Goal: Transaction & Acquisition: Purchase product/service

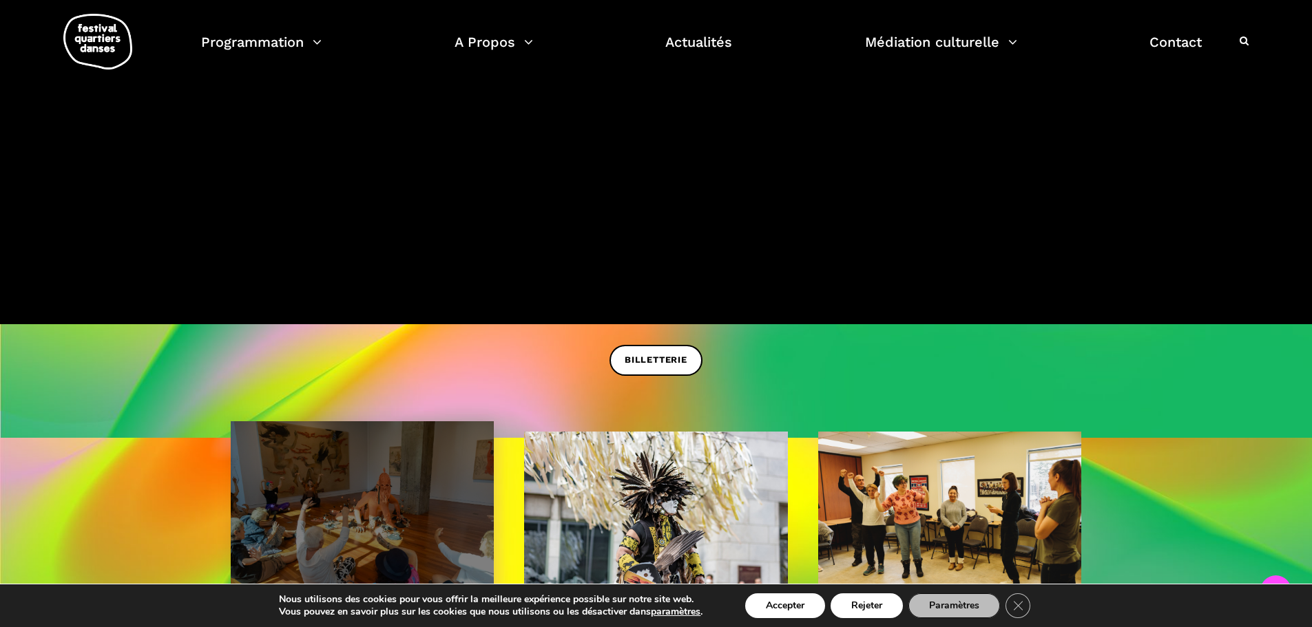
scroll to position [413, 0]
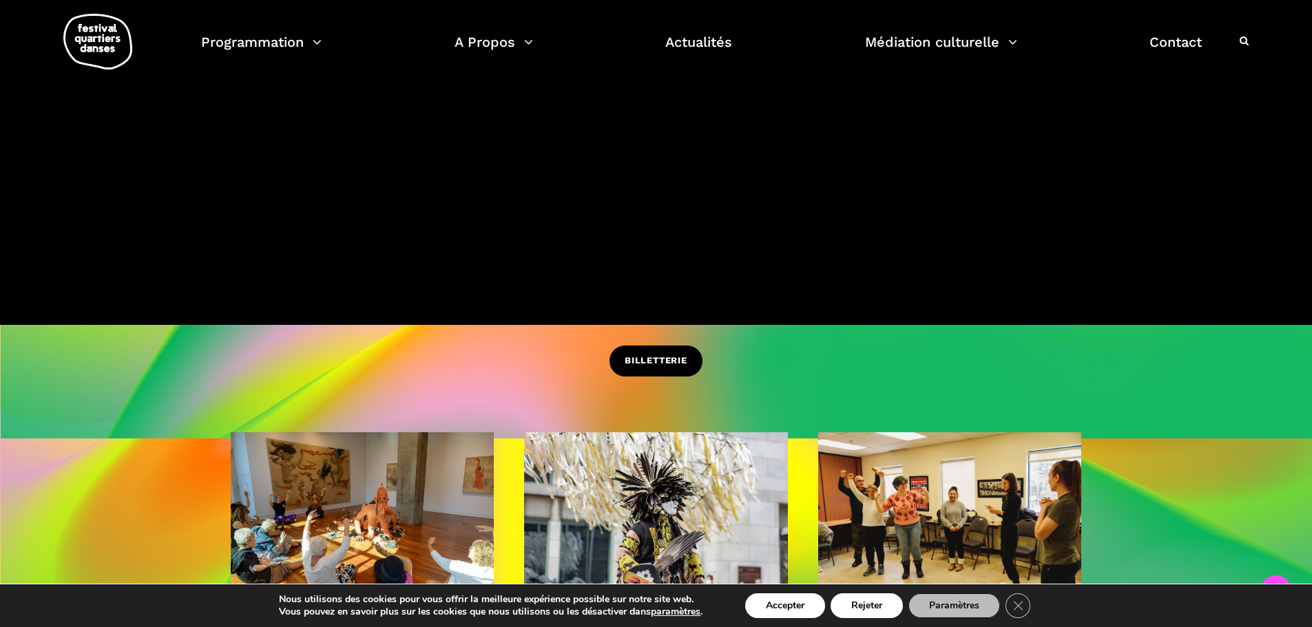
click at [620, 352] on link "BILLETTERIE" at bounding box center [655, 361] width 93 height 31
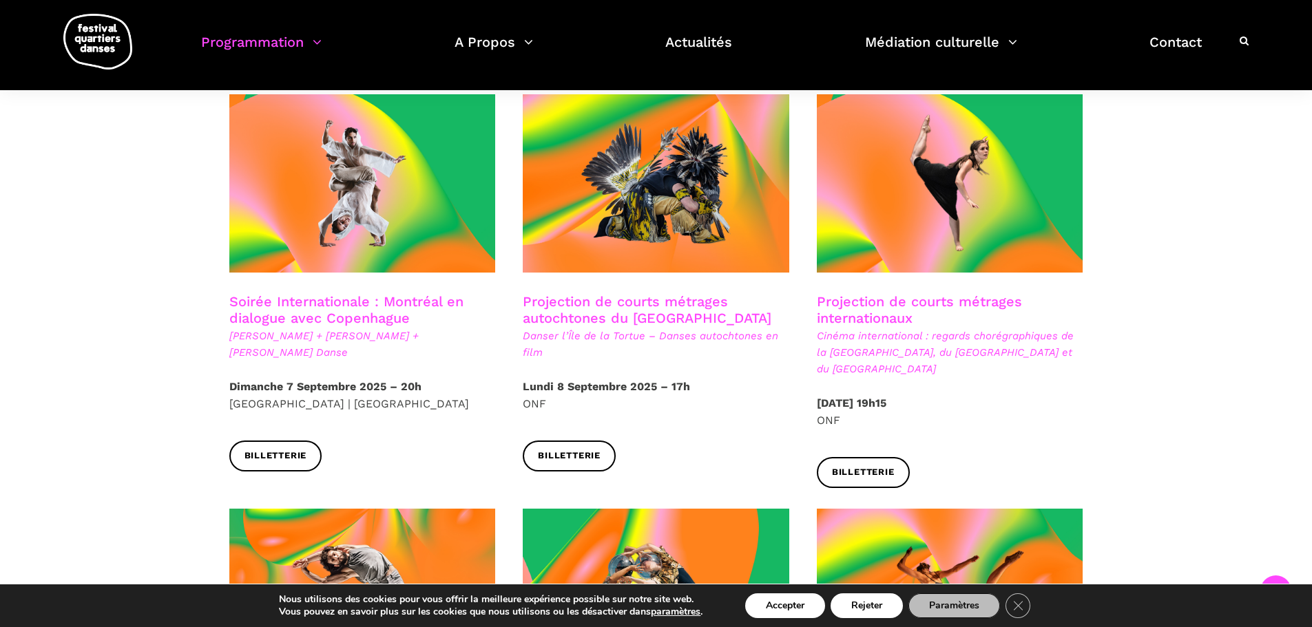
scroll to position [757, 0]
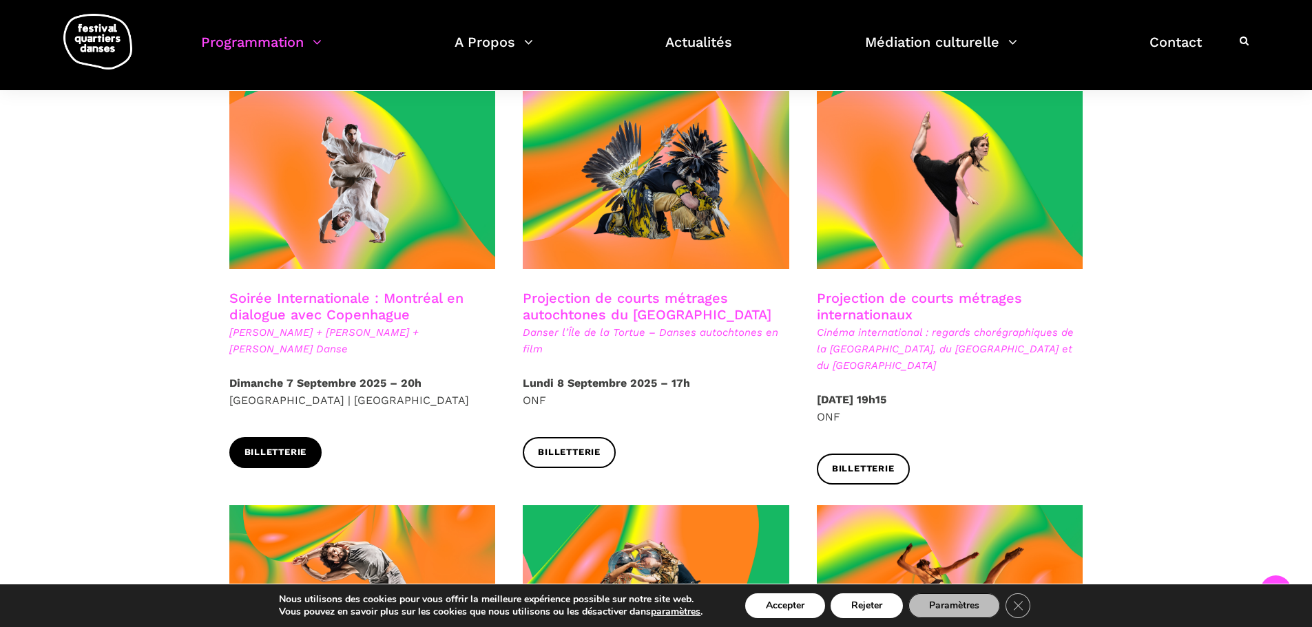
click at [278, 445] on span "Billetterie" at bounding box center [275, 452] width 63 height 14
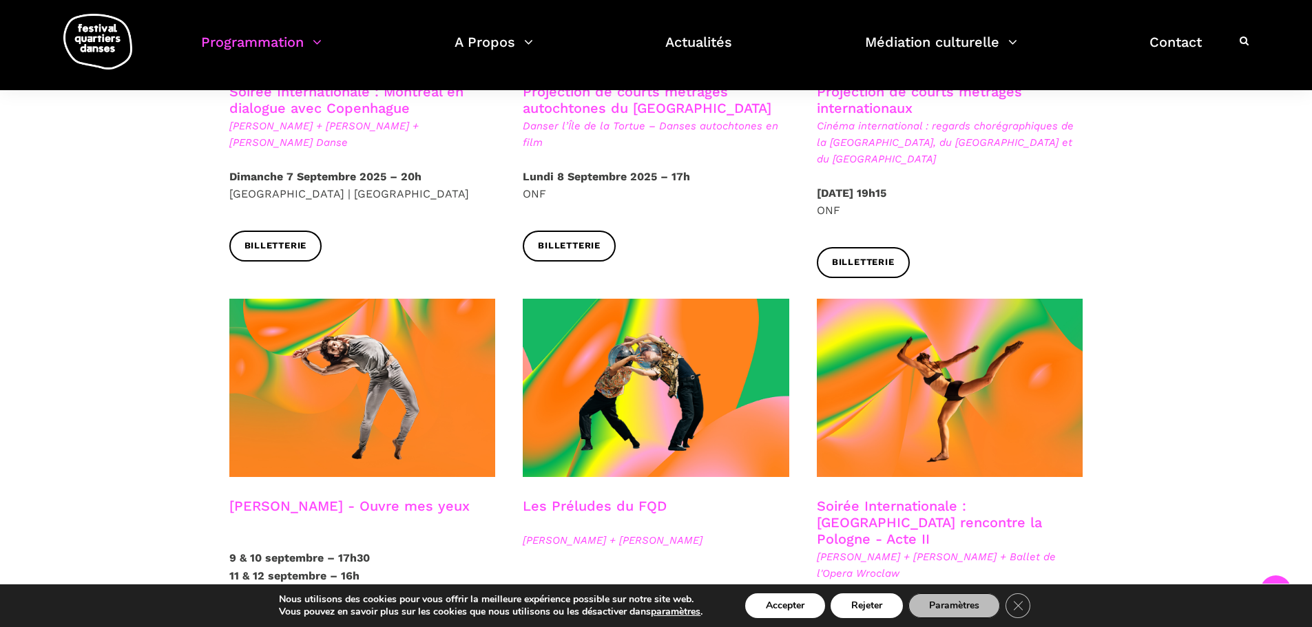
scroll to position [1033, 0]
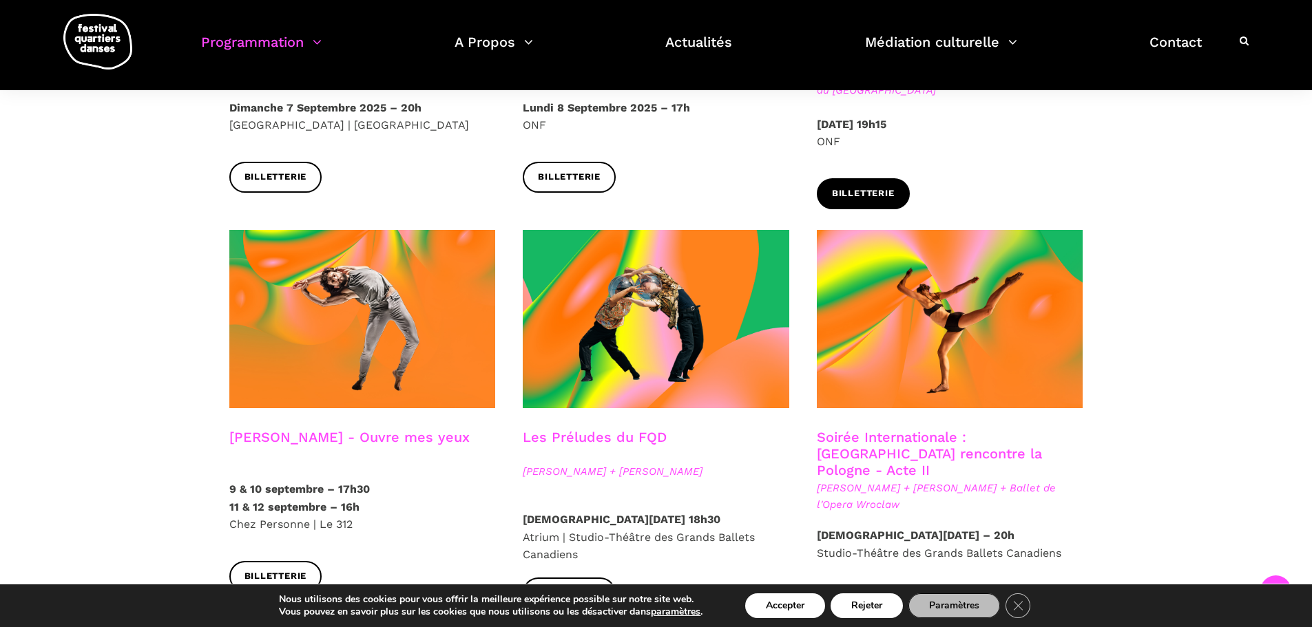
click at [863, 187] on span "Billetterie" at bounding box center [863, 194] width 63 height 14
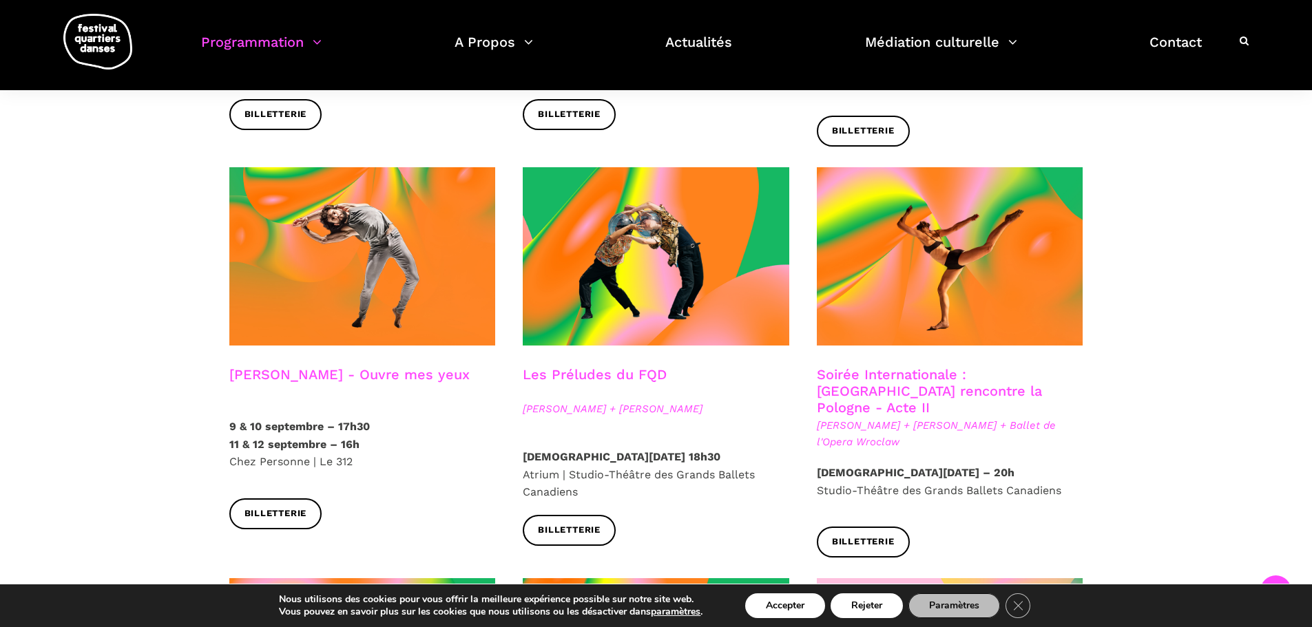
scroll to position [1102, 0]
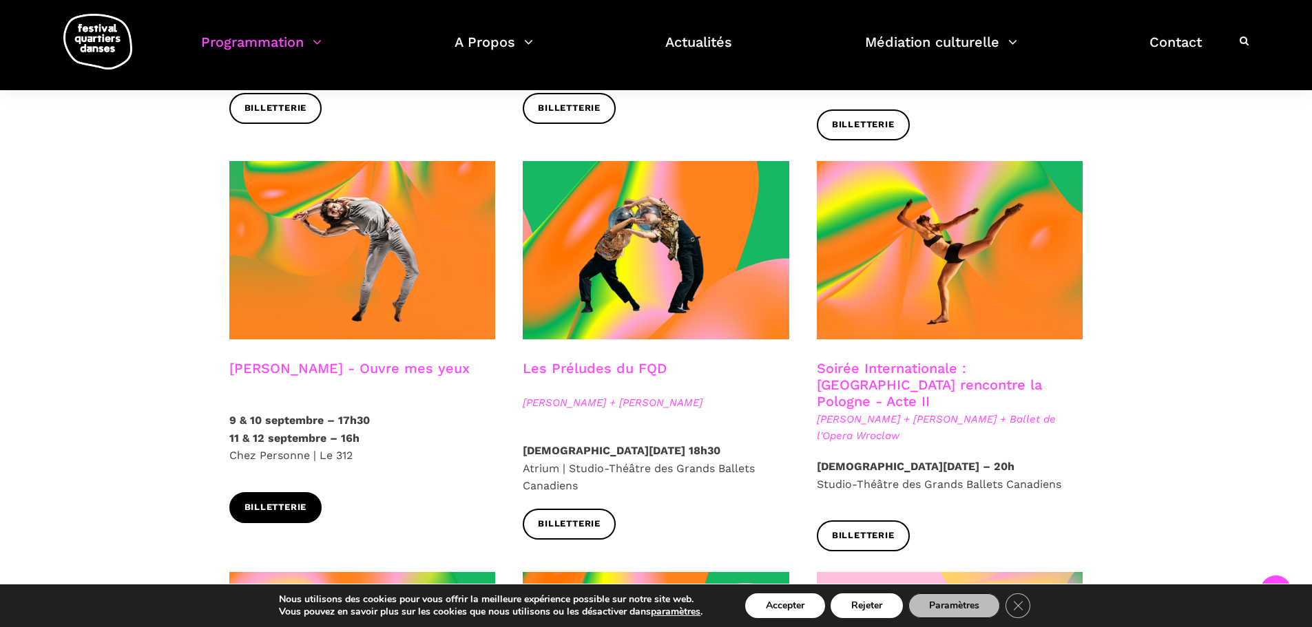
click at [271, 501] on span "Billetterie" at bounding box center [275, 508] width 63 height 14
click at [595, 509] on link "Billetterie" at bounding box center [569, 524] width 93 height 31
click at [898, 360] on link "Soirée Internationale : Montréal rencontre la Pologne - Acte II" at bounding box center [929, 385] width 225 height 50
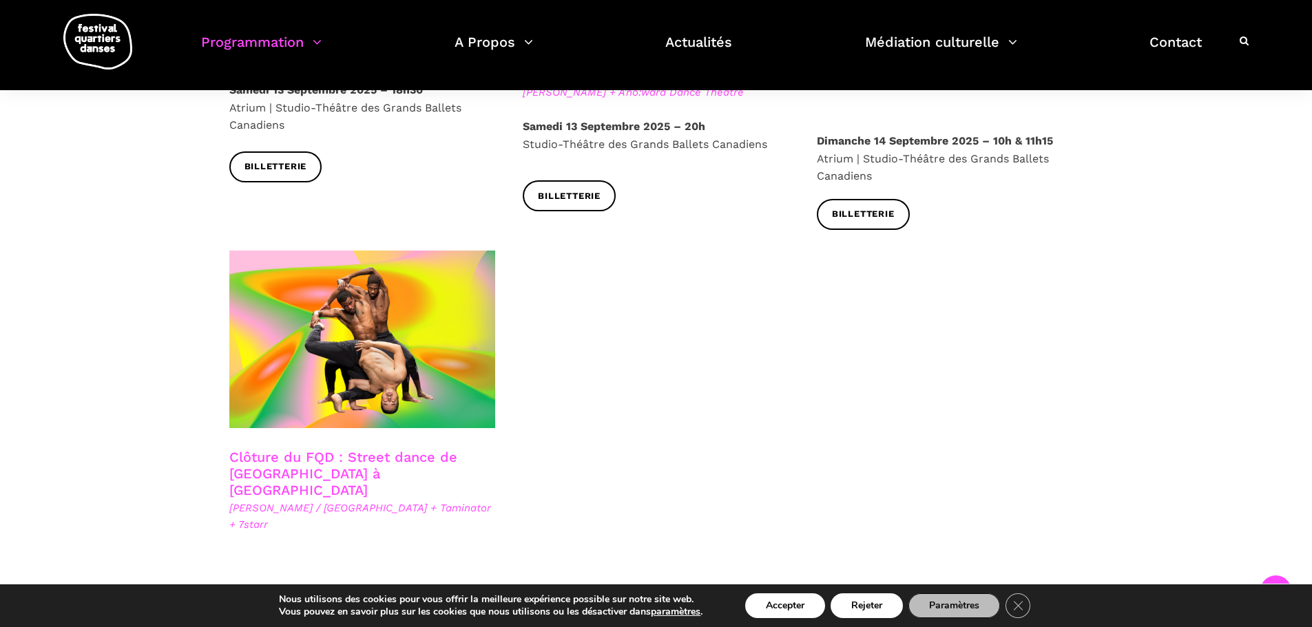
scroll to position [2341, 0]
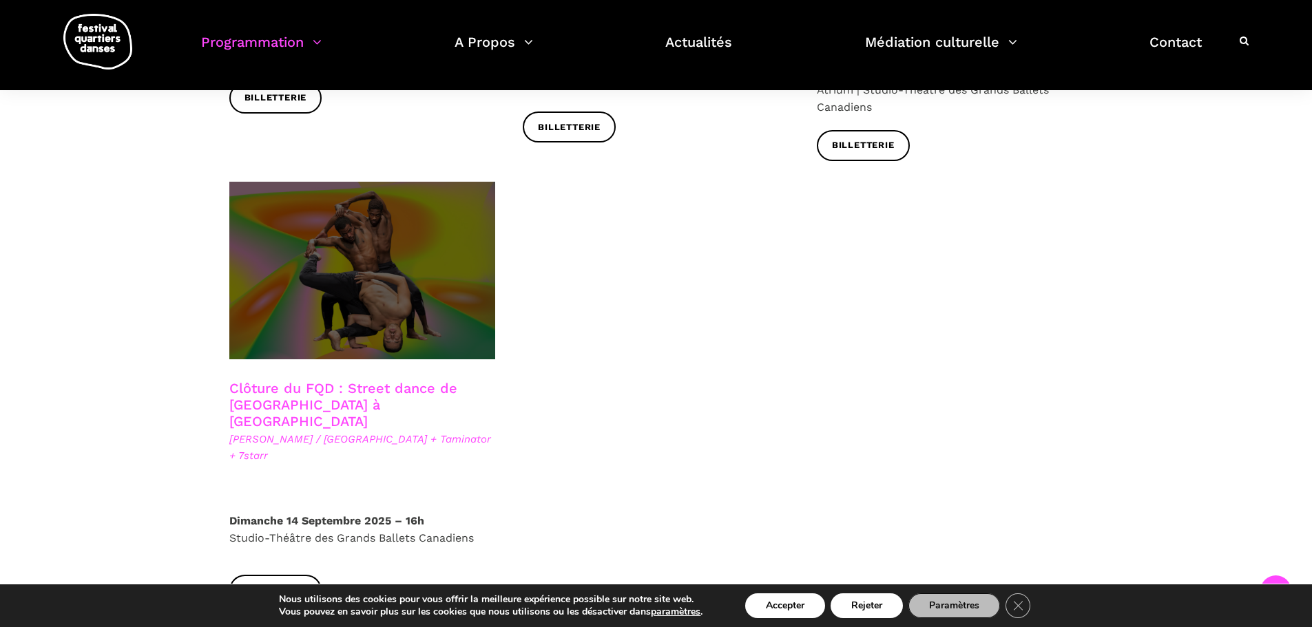
click at [407, 239] on span at bounding box center [362, 271] width 266 height 178
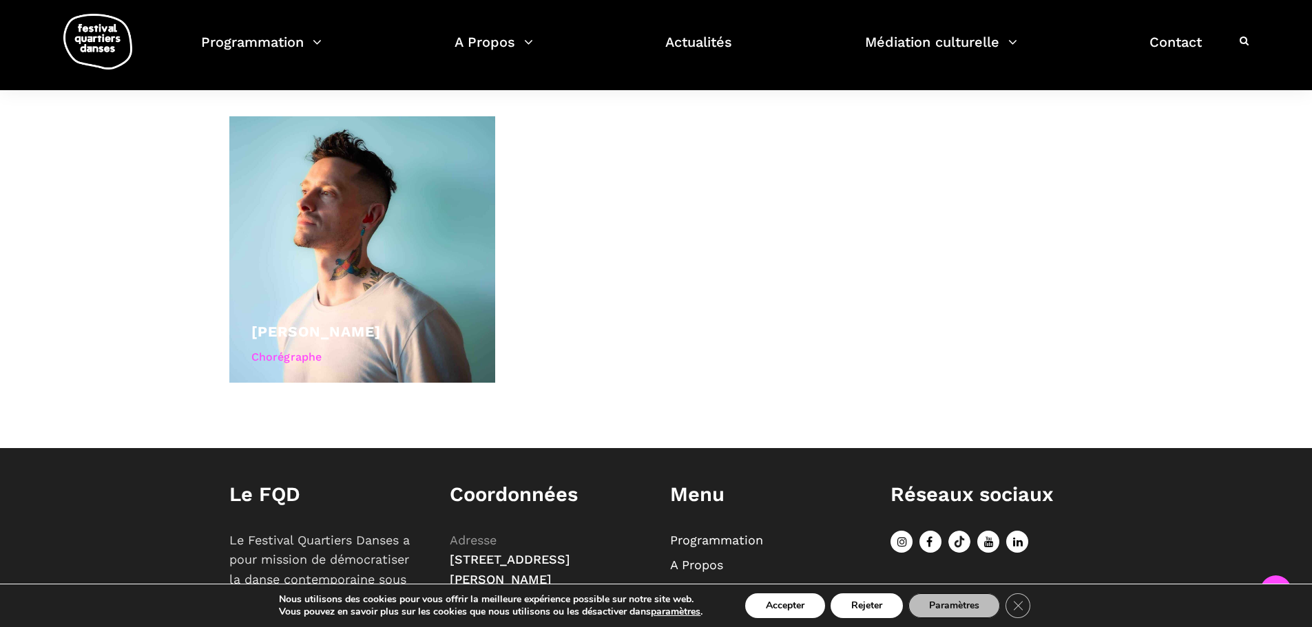
scroll to position [1308, 0]
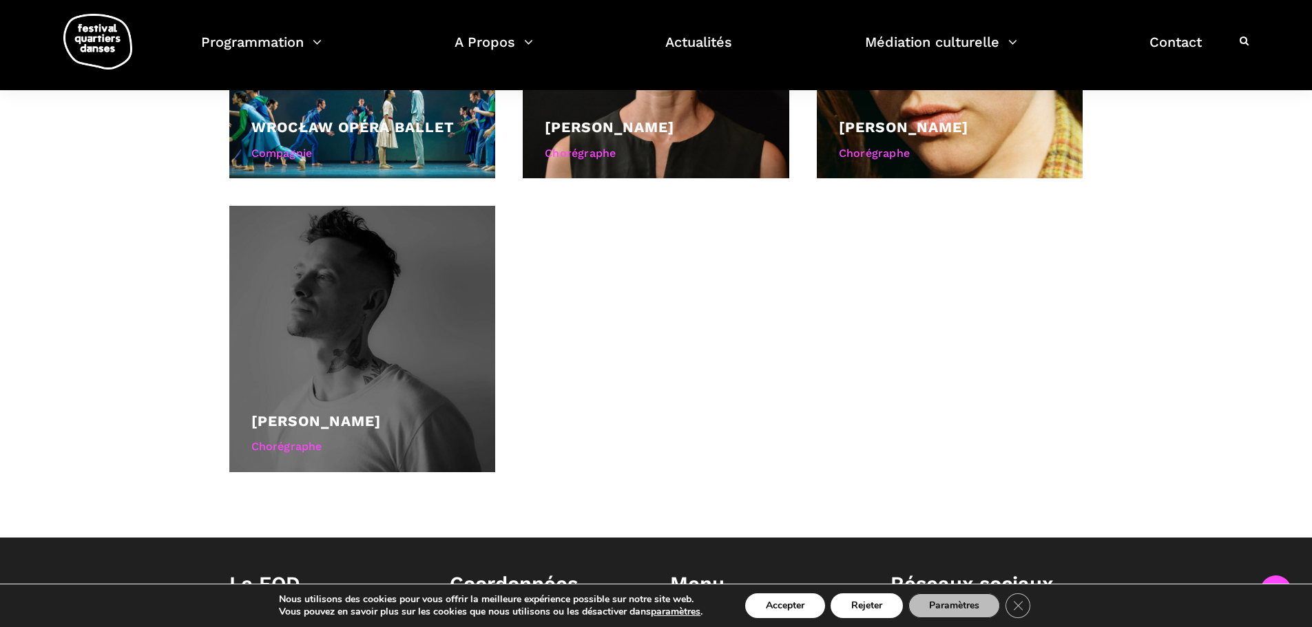
click at [405, 434] on div "[PERSON_NAME] Chorégraphe" at bounding box center [362, 436] width 222 height 52
click at [302, 445] on div "Chorégraphe" at bounding box center [362, 447] width 222 height 18
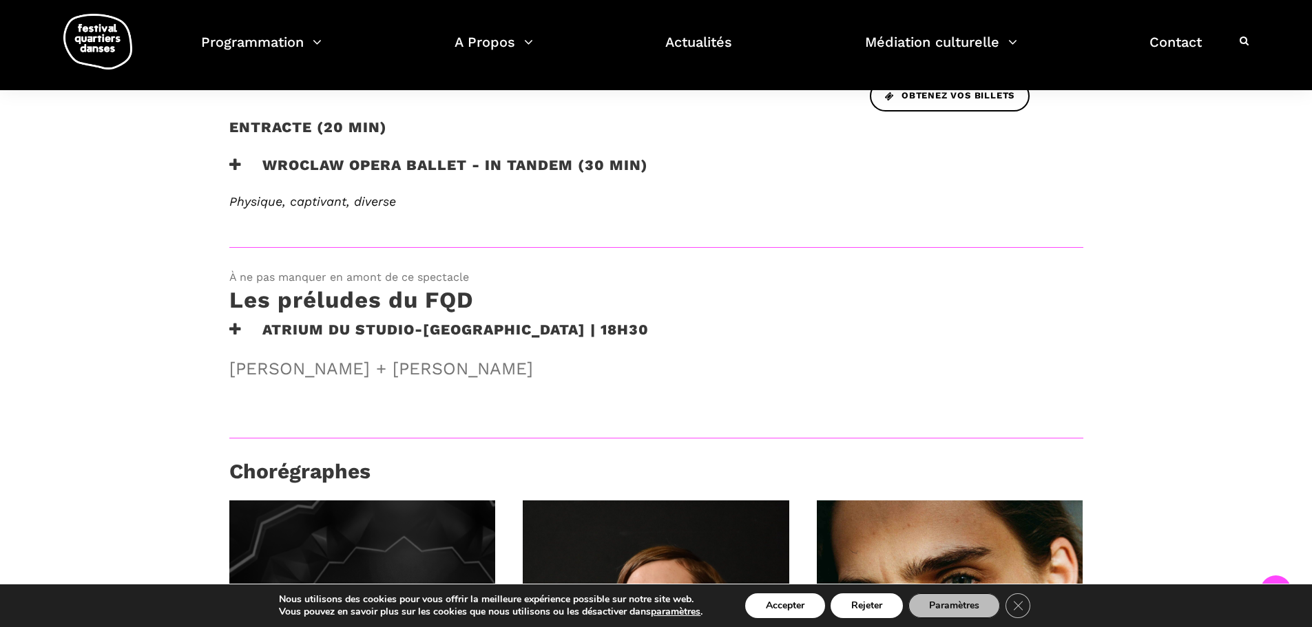
scroll to position [376, 0]
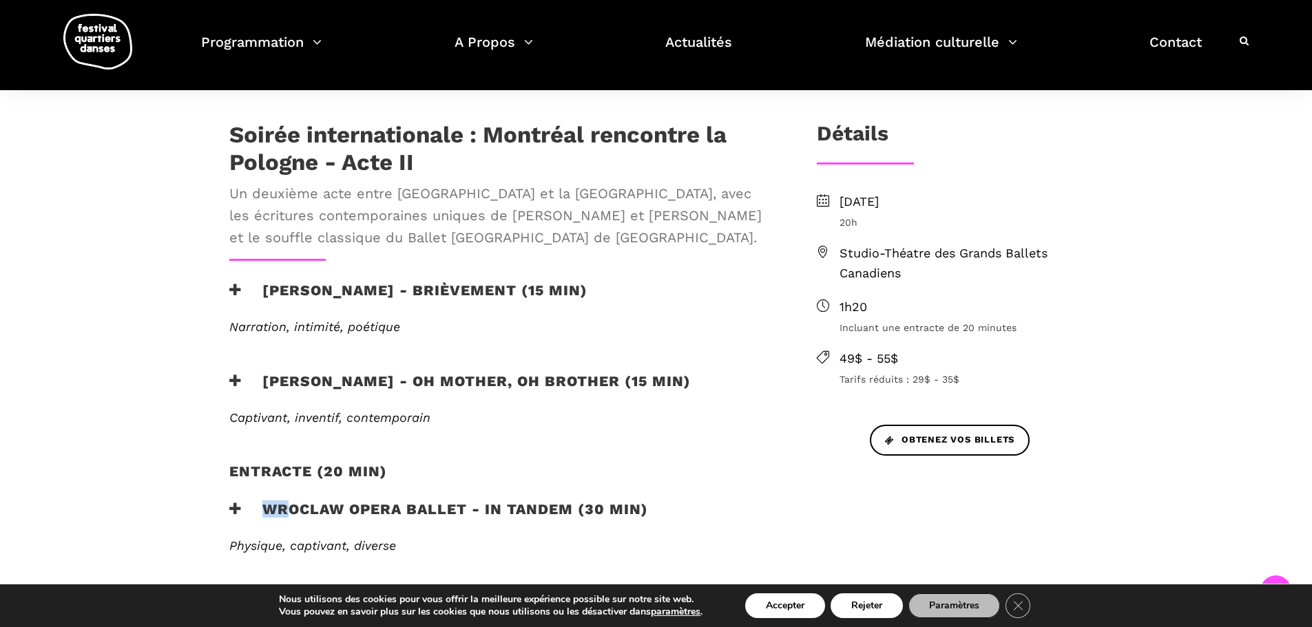
drag, startPoint x: 262, startPoint y: 504, endPoint x: 289, endPoint y: 500, distance: 27.8
click at [288, 501] on h3 "Wroclaw Opera Ballet - In Tandem (30 min)" at bounding box center [438, 518] width 419 height 34
click at [368, 506] on h3 "Wroclaw Opera Ballet - In Tandem (30 min)" at bounding box center [438, 518] width 419 height 34
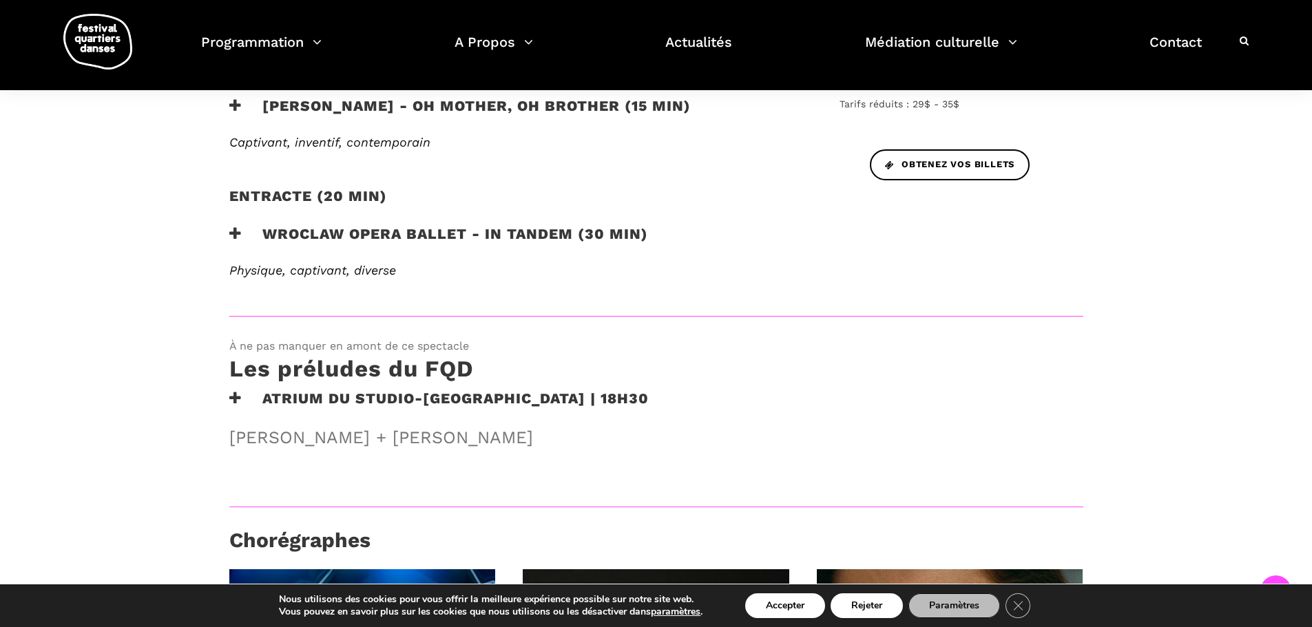
scroll to position [996, 0]
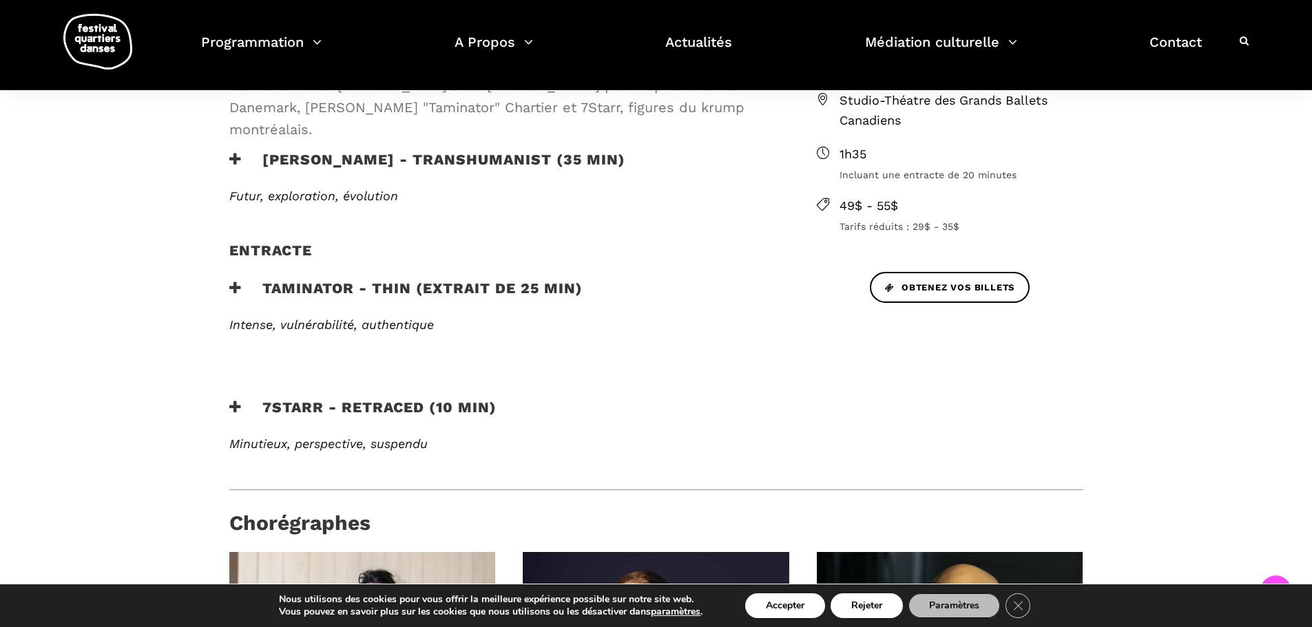
scroll to position [482, 0]
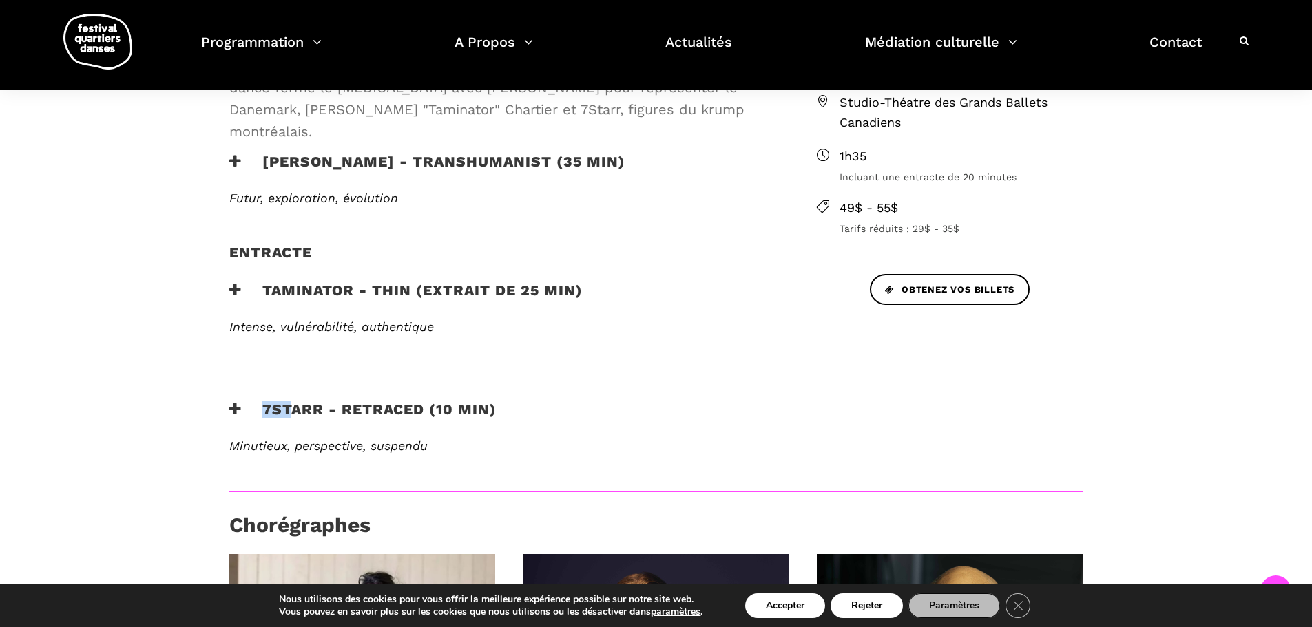
drag, startPoint x: 262, startPoint y: 365, endPoint x: 294, endPoint y: 365, distance: 32.4
click at [294, 401] on h3 "7Starr - Retraced (10 min)" at bounding box center [362, 418] width 267 height 34
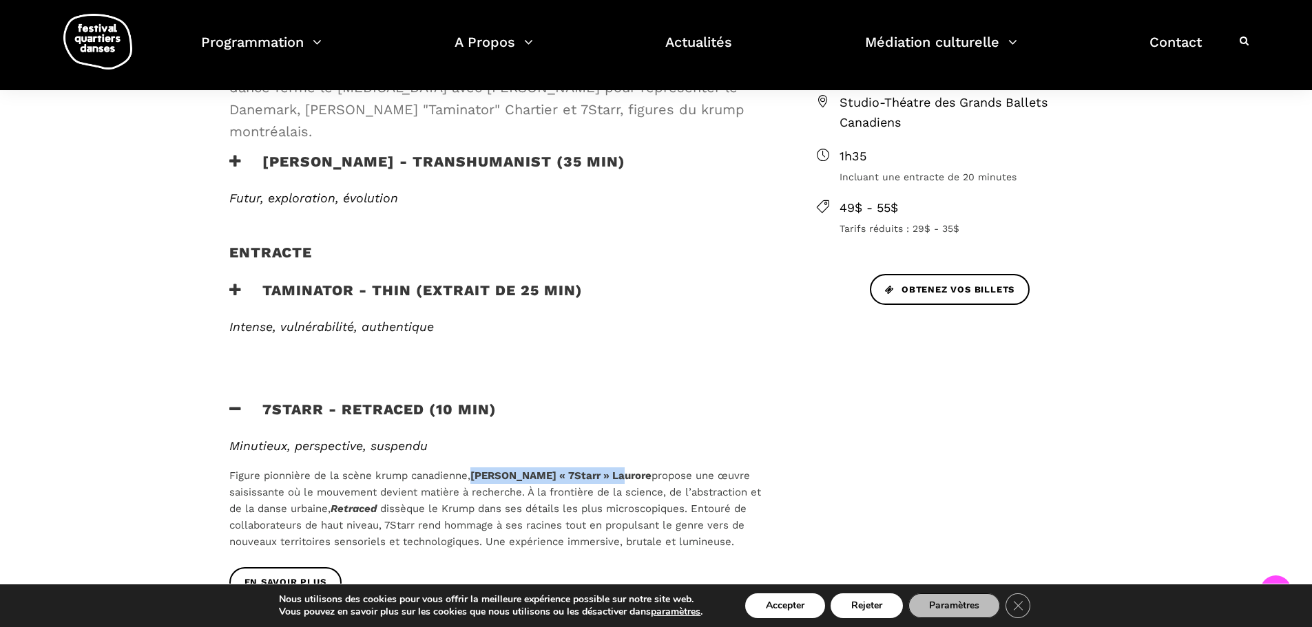
drag, startPoint x: 474, startPoint y: 432, endPoint x: 611, endPoint y: 435, distance: 137.1
click at [611, 467] on p "Figure pionnière de la scène krump canadienne, Vladimir « 7Starr » Laurore prop…" at bounding box center [500, 508] width 543 height 83
copy b "Vladimir « 7Starr » Laurore"
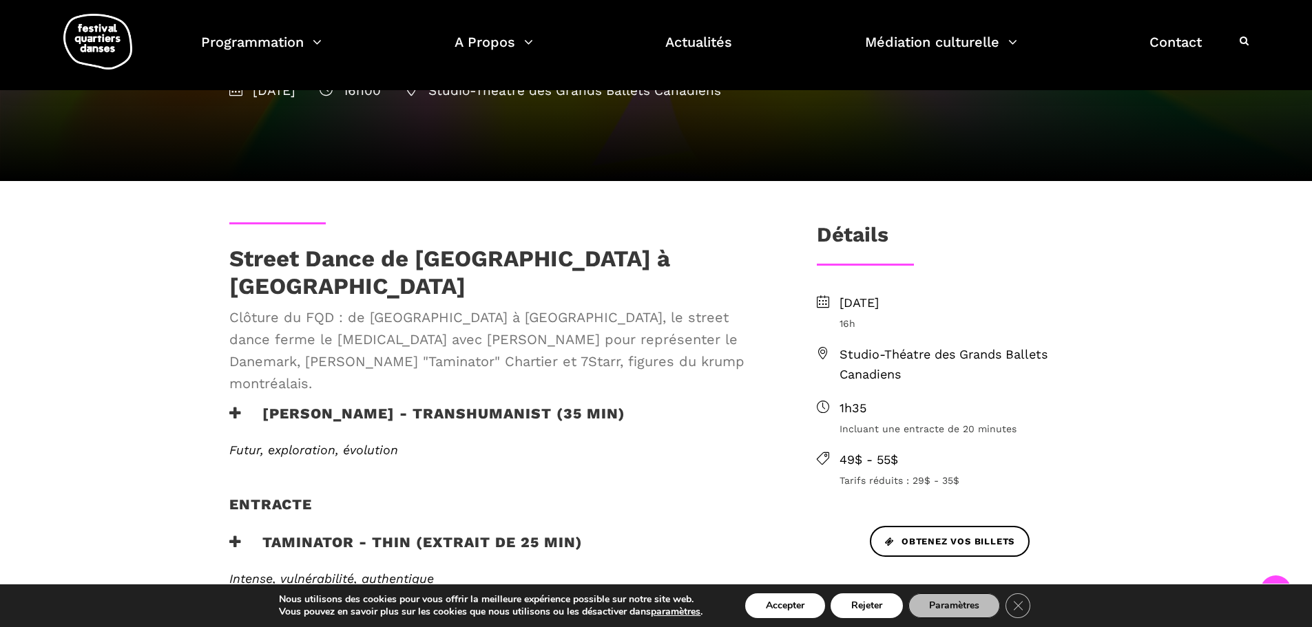
scroll to position [207, 0]
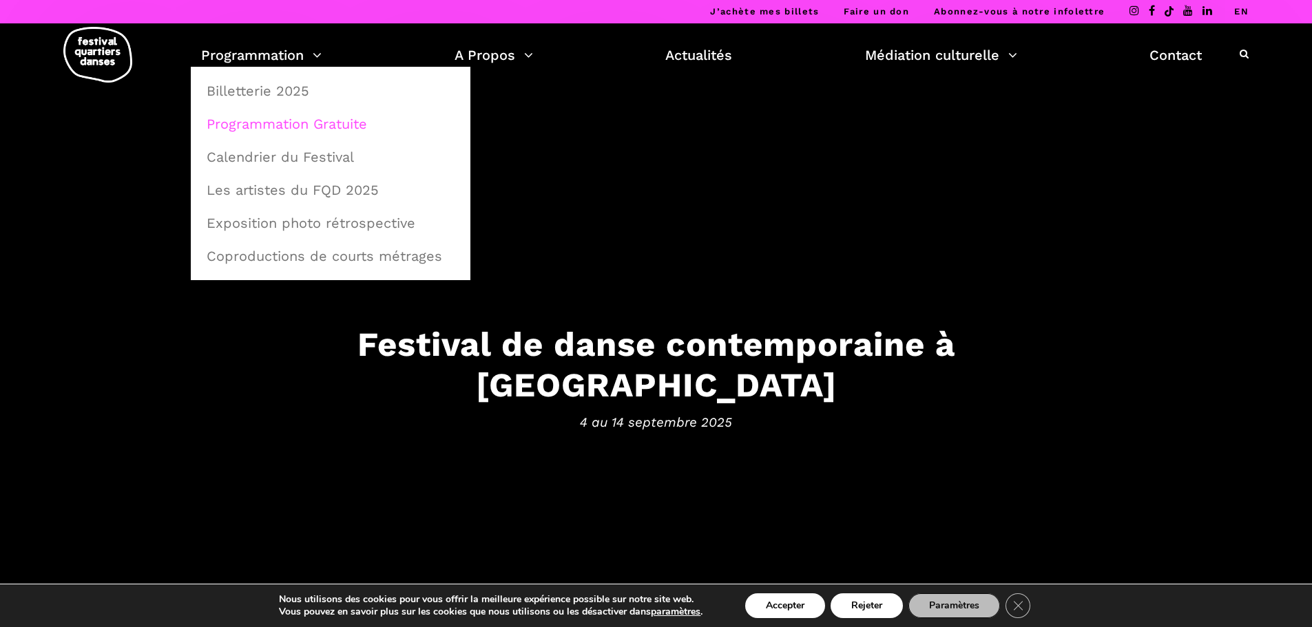
click at [297, 121] on link "Programmation Gratuite" at bounding box center [330, 124] width 264 height 32
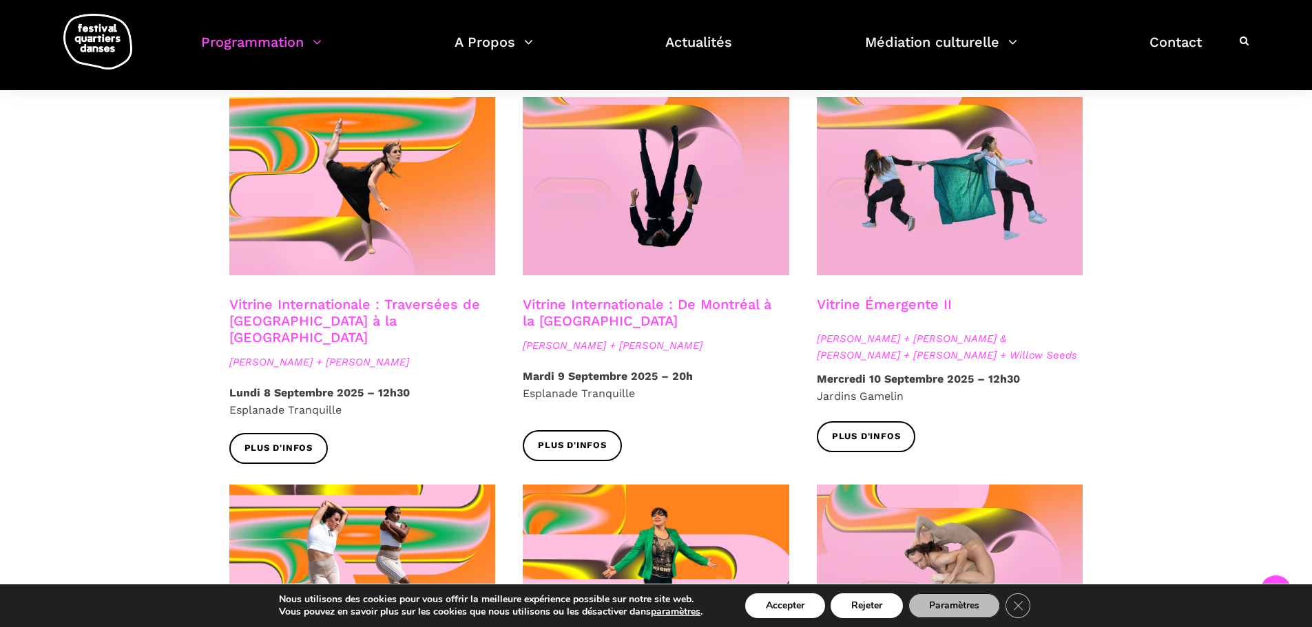
scroll to position [1170, 0]
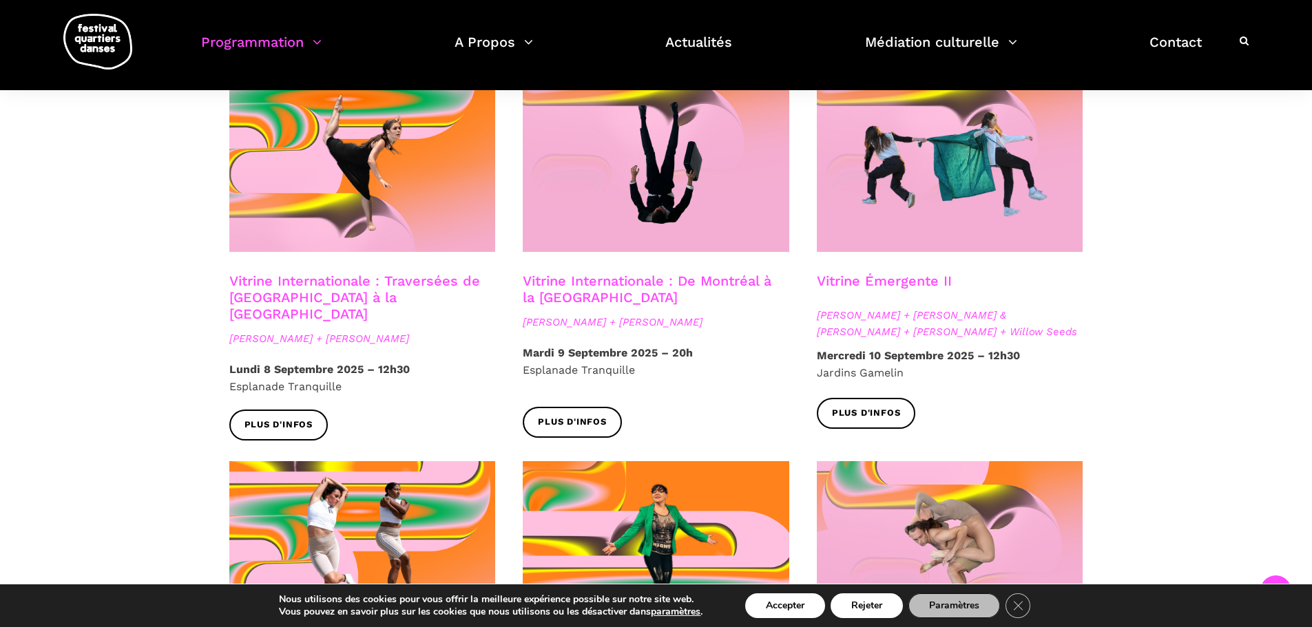
drag, startPoint x: 231, startPoint y: 306, endPoint x: 202, endPoint y: 315, distance: 29.8
click at [202, 315] on div "Spectacles extérieurs gratuits Pré-FQD A'nó:wara Dance Theatre - Ma nature urba…" at bounding box center [656, 15] width 909 height 1648
click at [280, 330] on span "Linus Jansner + Rebecca Margolick" at bounding box center [362, 338] width 266 height 17
click at [292, 418] on span "Plus d'infos" at bounding box center [278, 425] width 69 height 14
click at [565, 415] on span "Plus d'infos" at bounding box center [572, 422] width 69 height 14
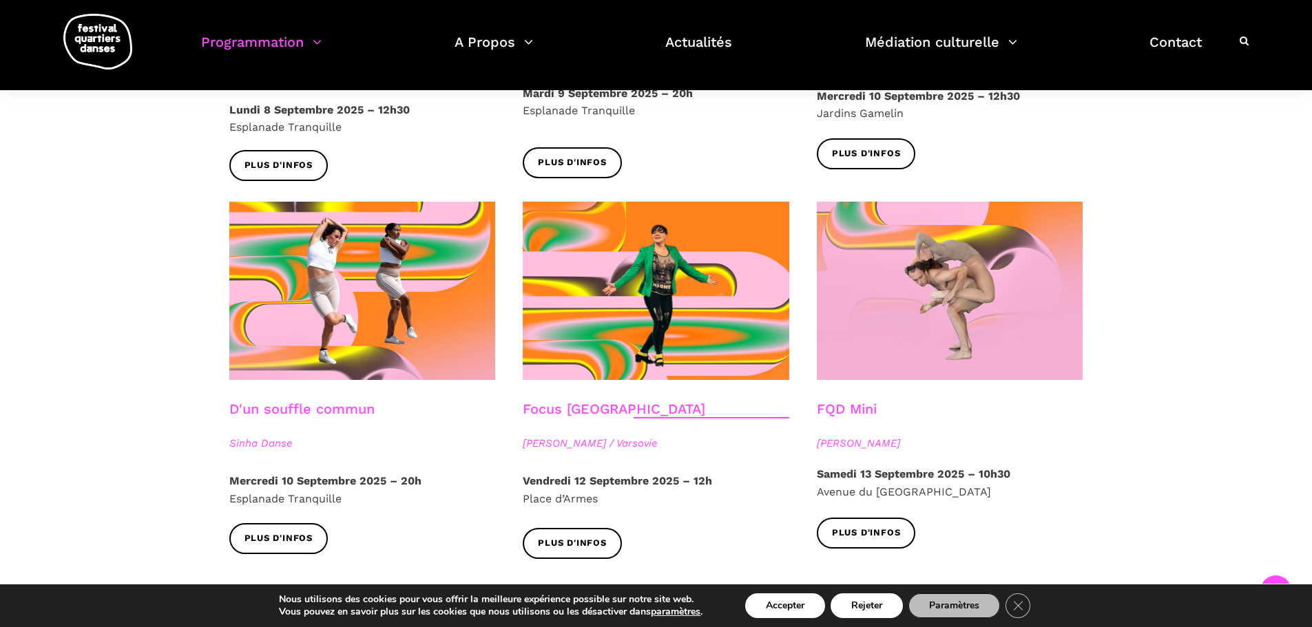
scroll to position [1446, 0]
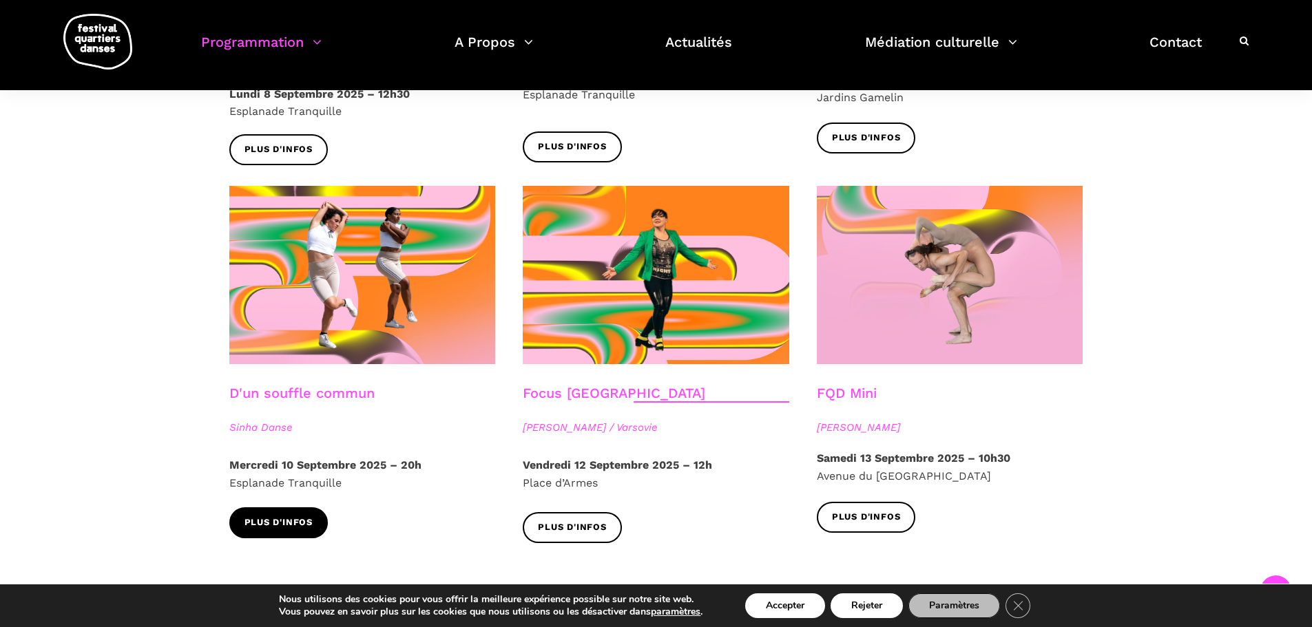
click at [295, 516] on span "Plus d'infos" at bounding box center [278, 523] width 69 height 14
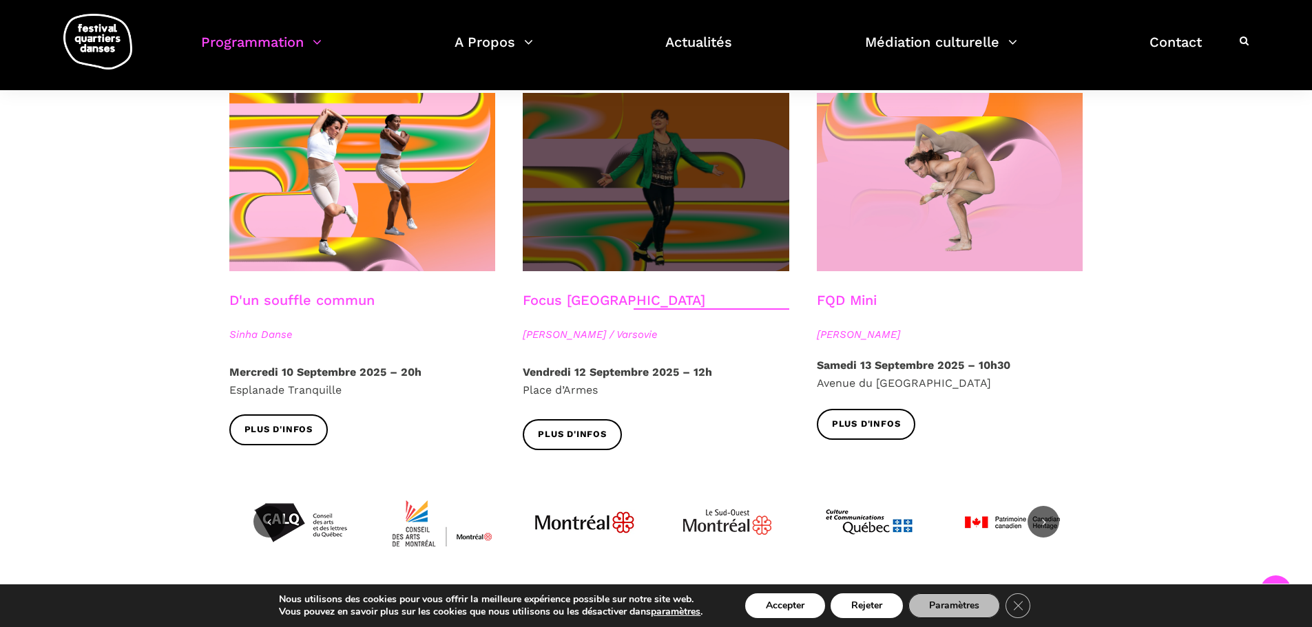
scroll to position [1515, 0]
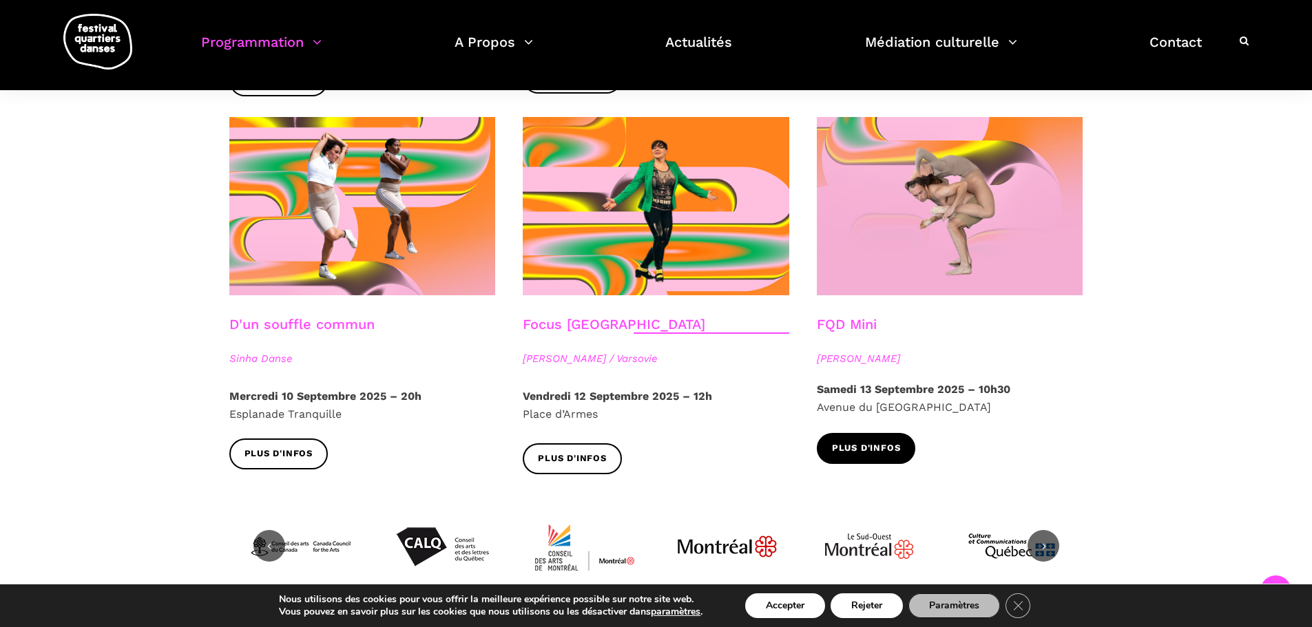
click at [864, 441] on span "Plus d'infos" at bounding box center [866, 448] width 69 height 14
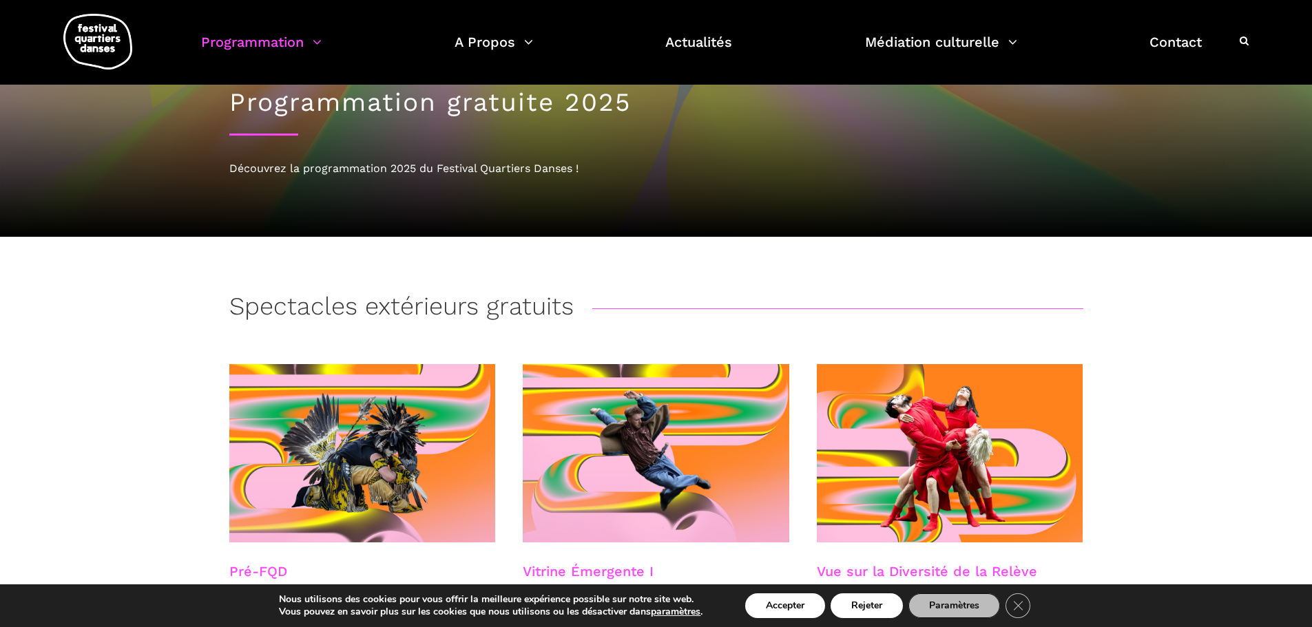
scroll to position [0, 0]
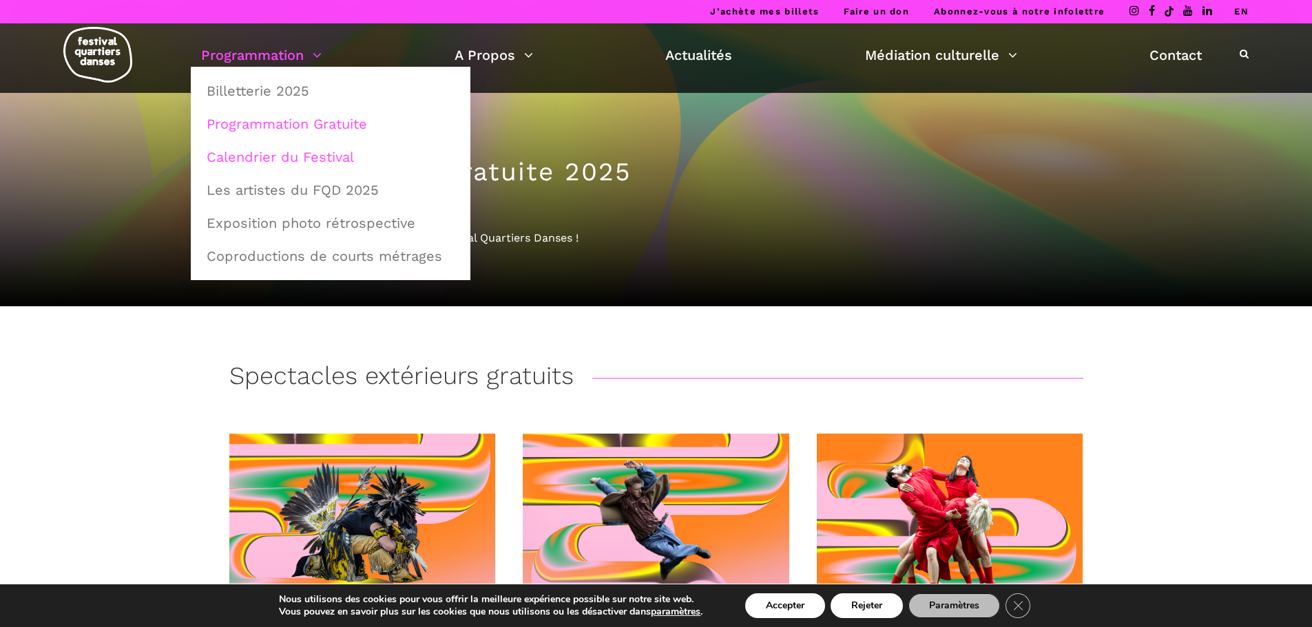
click at [295, 154] on link "Calendrier du Festival" at bounding box center [330, 157] width 264 height 32
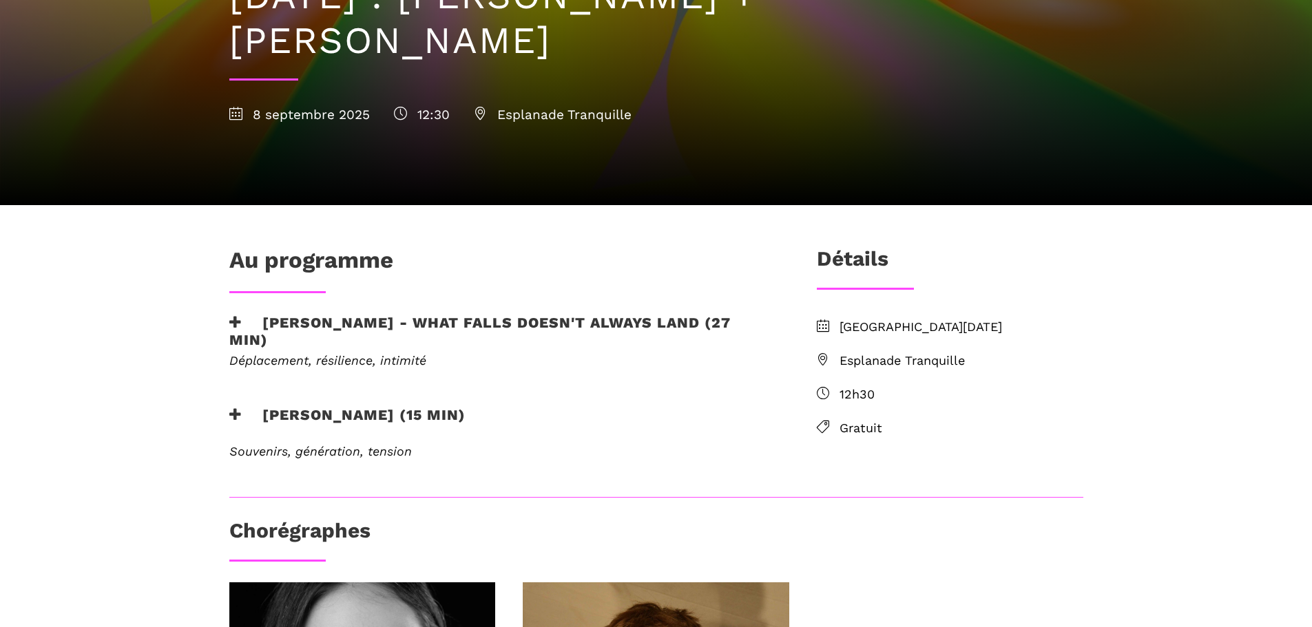
scroll to position [207, 0]
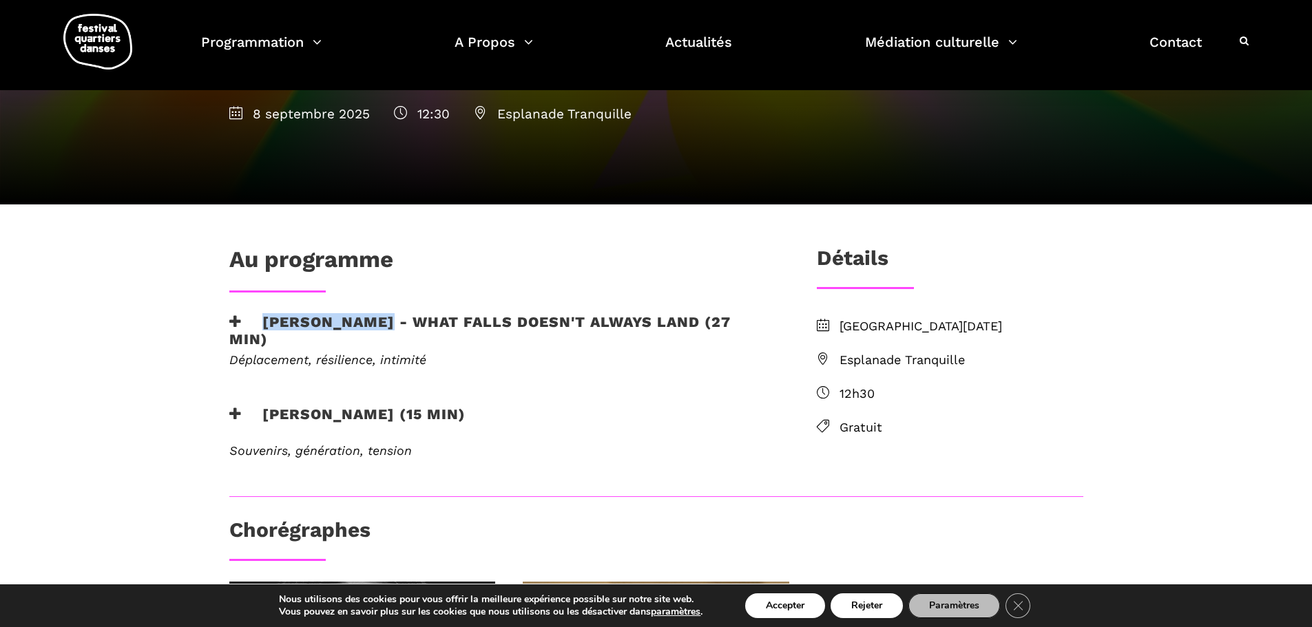
drag, startPoint x: 259, startPoint y: 319, endPoint x: 384, endPoint y: 325, distance: 125.5
click at [384, 325] on h3 "[PERSON_NAME] - What Falls Doesn't Always Land (27 min)" at bounding box center [500, 330] width 543 height 34
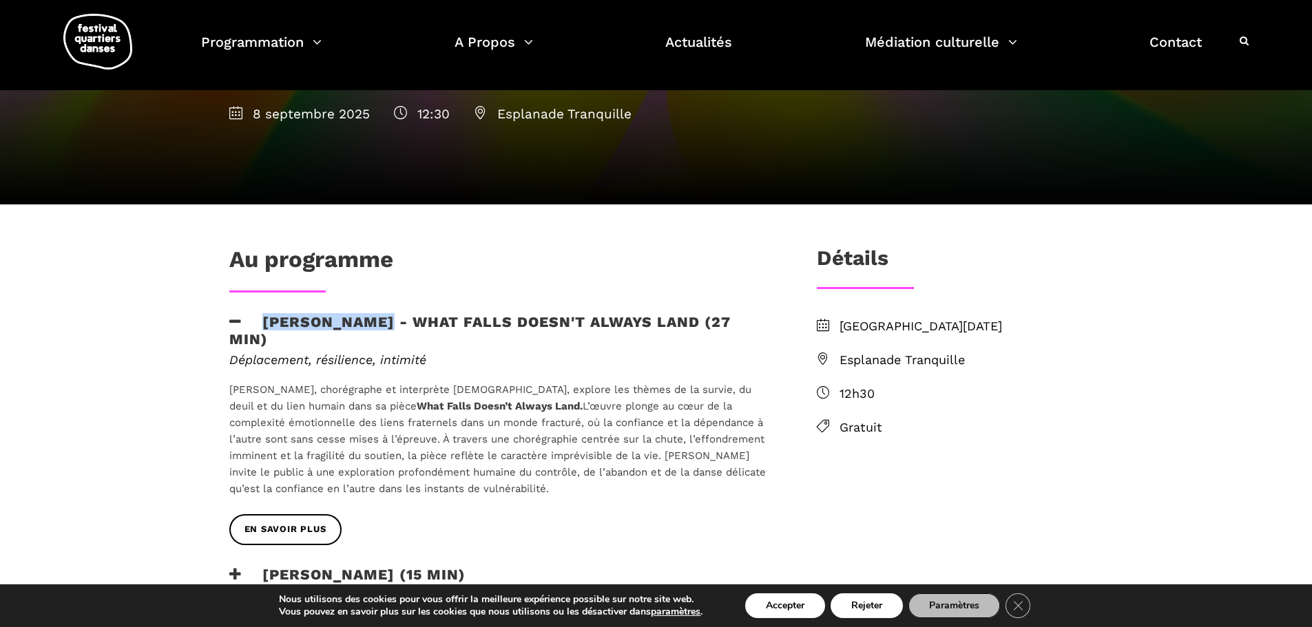
copy h3 "[PERSON_NAME]"
drag, startPoint x: 344, startPoint y: 404, endPoint x: 504, endPoint y: 404, distance: 159.7
click at [504, 404] on strong "What Falls Doesn’t Always Land." at bounding box center [500, 406] width 166 height 12
copy strong "What Falls Doesn’t Always Land"
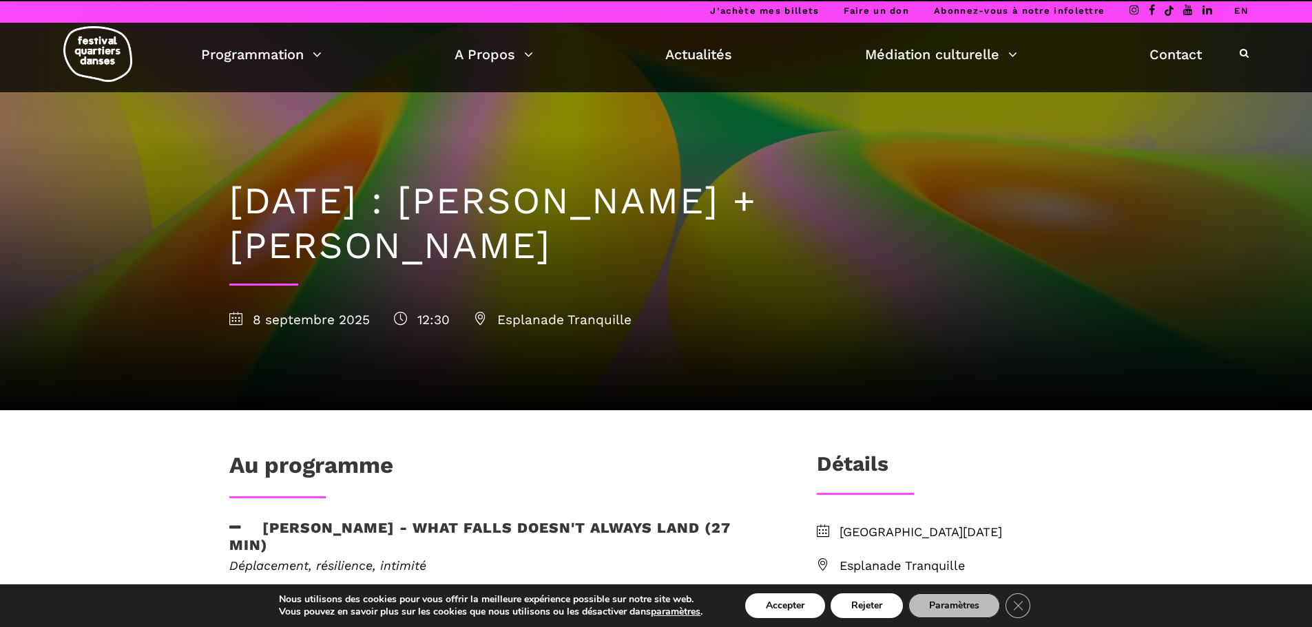
scroll to position [0, 0]
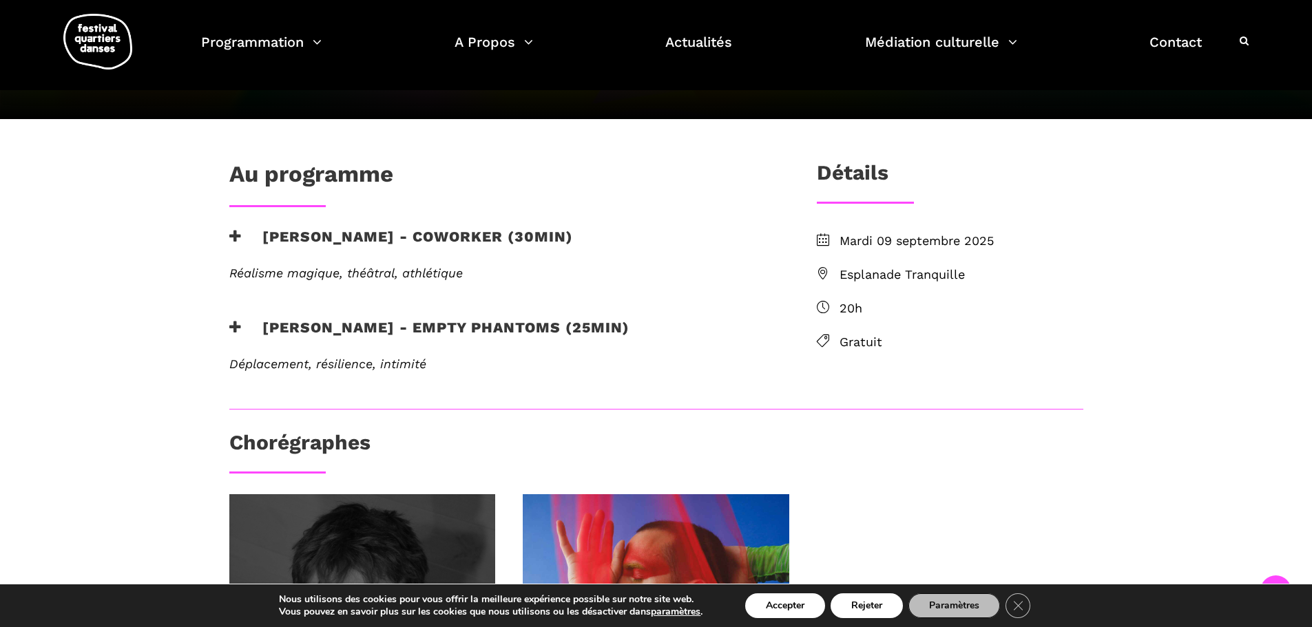
scroll to position [275, 0]
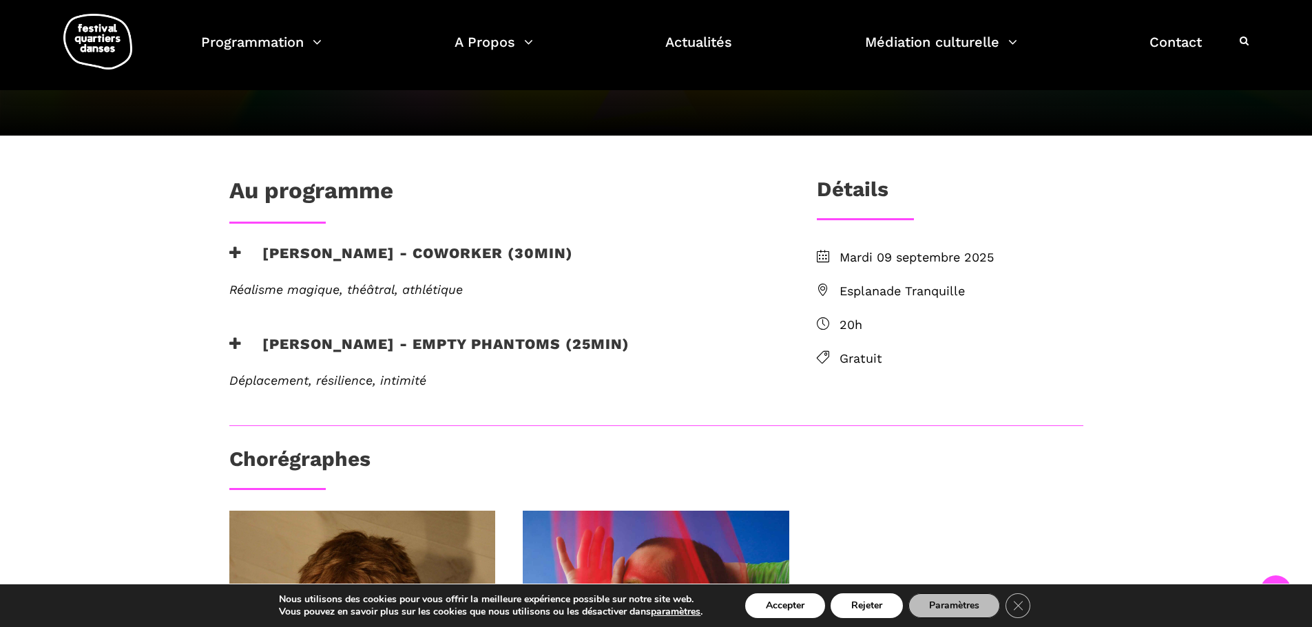
click at [425, 253] on h3 "[PERSON_NAME] - coworker (30min)" at bounding box center [401, 261] width 344 height 34
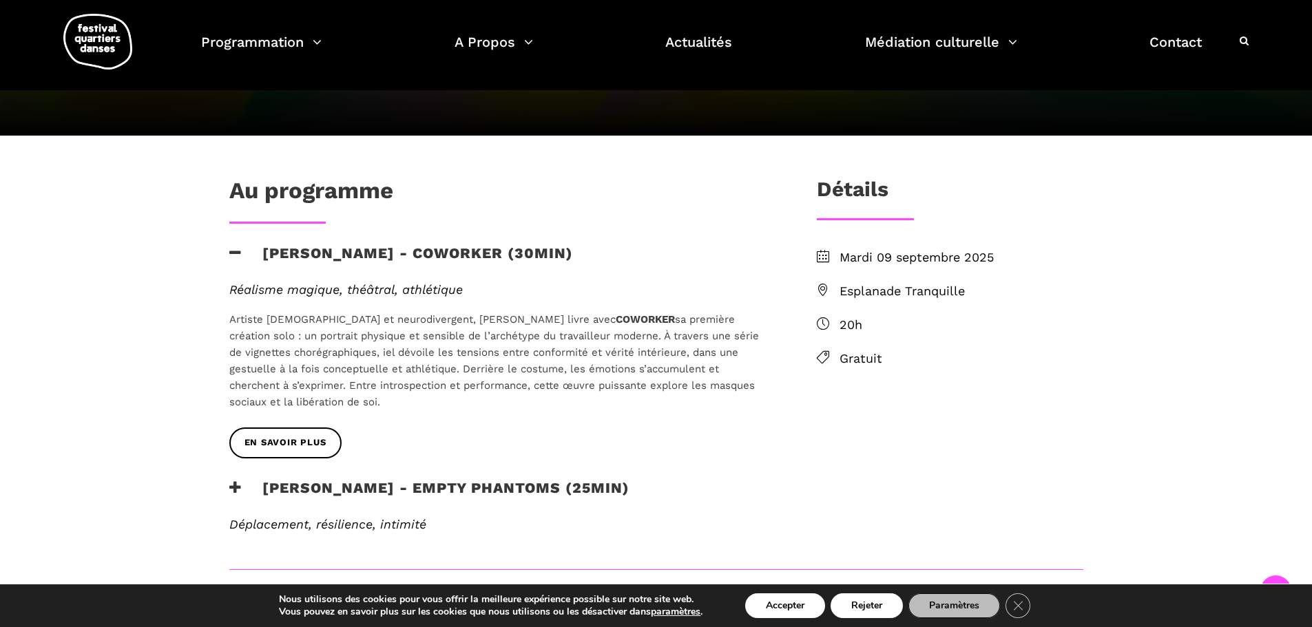
click at [304, 523] on em "Déplacement, résilience, intimité" at bounding box center [327, 524] width 197 height 14
click at [364, 487] on h3 "[PERSON_NAME] - Empty phantoms (25min)" at bounding box center [429, 496] width 400 height 34
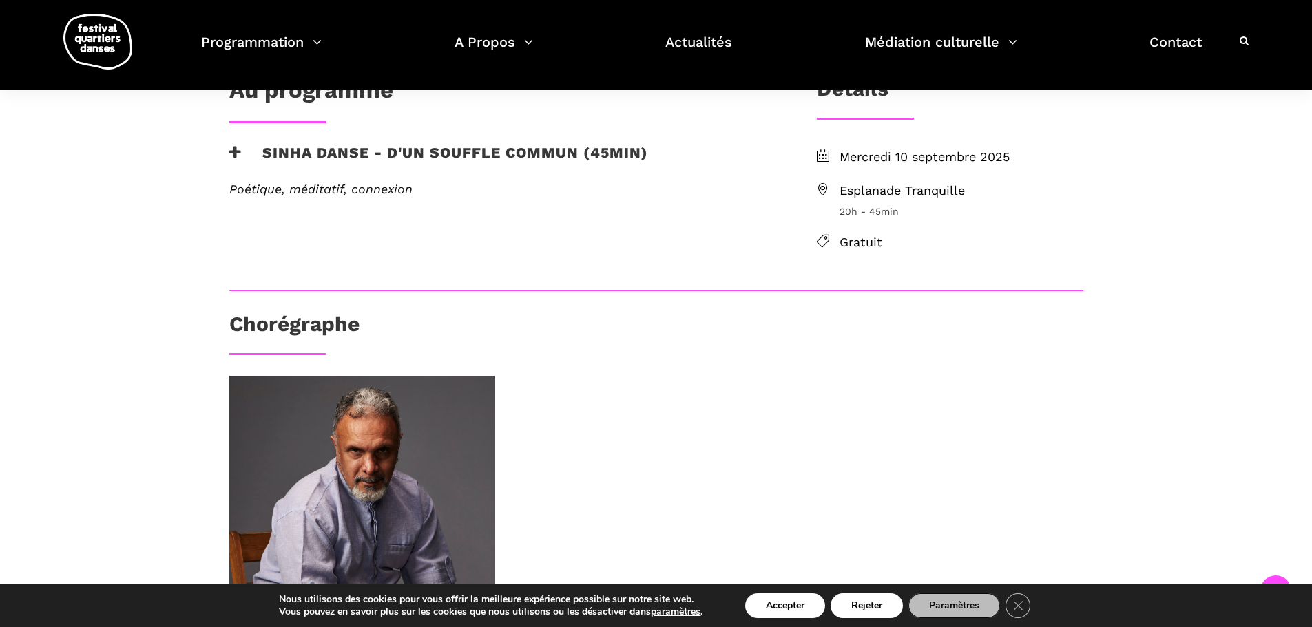
scroll to position [258, 0]
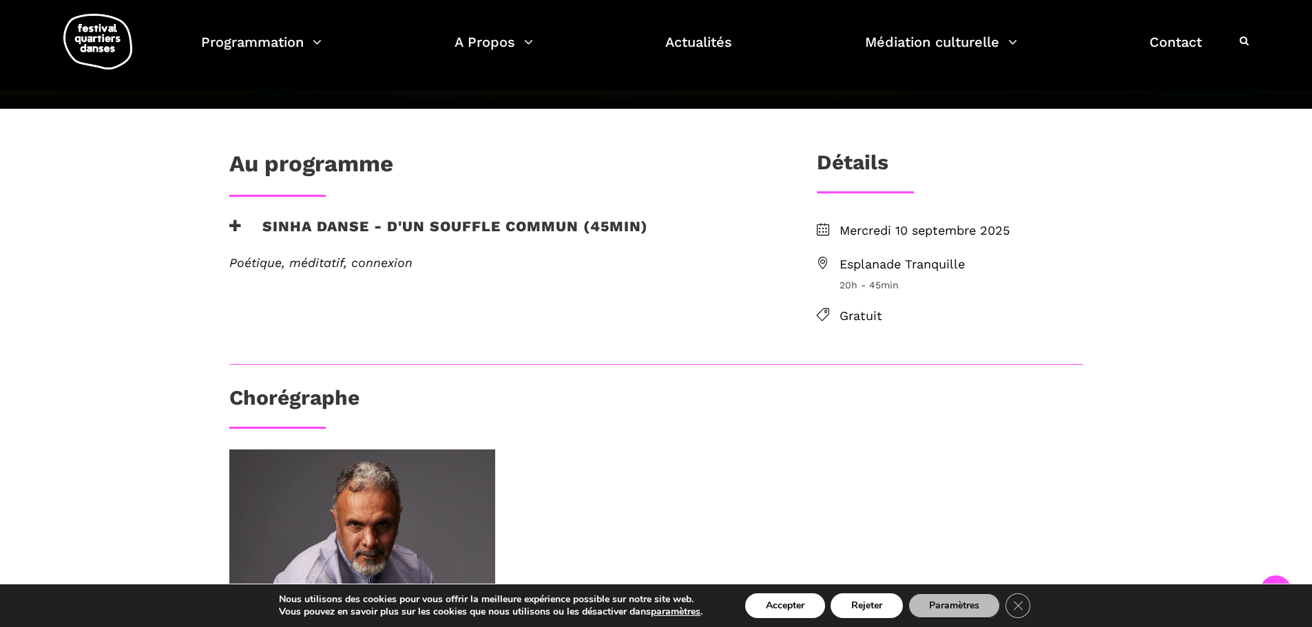
click at [364, 224] on h3 "Sinha Danse - D'un souffle commun (45min)" at bounding box center [438, 235] width 419 height 34
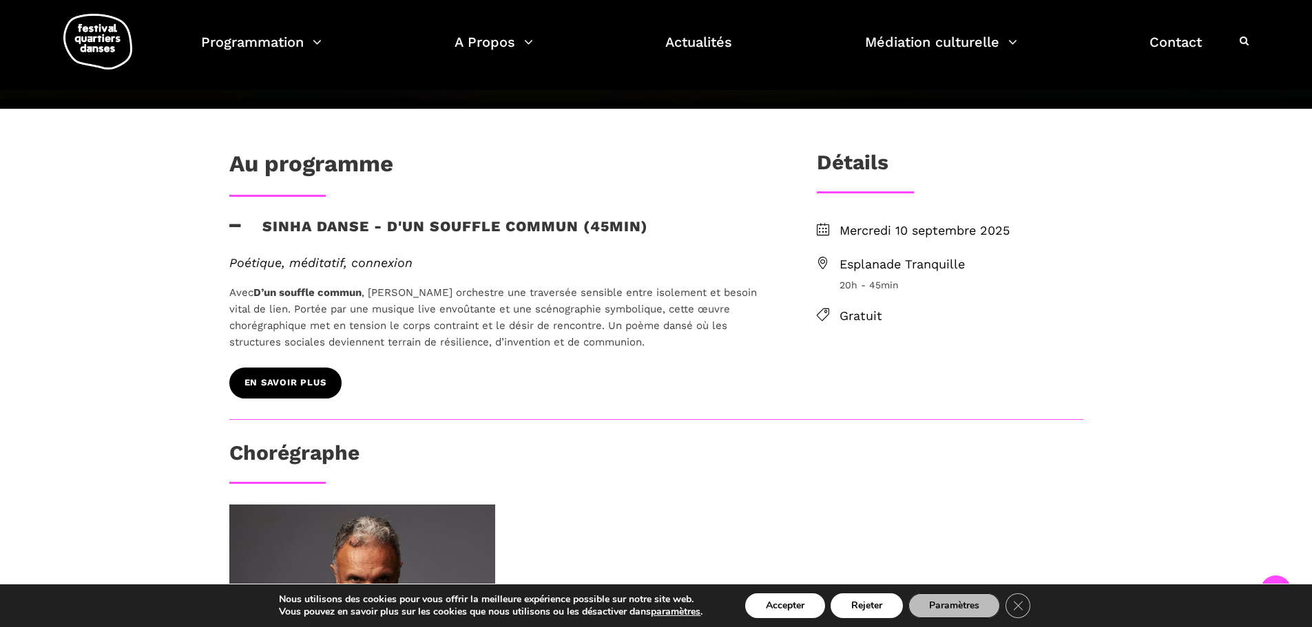
click at [293, 382] on span "EN SAVOIR PLUS" at bounding box center [285, 383] width 82 height 14
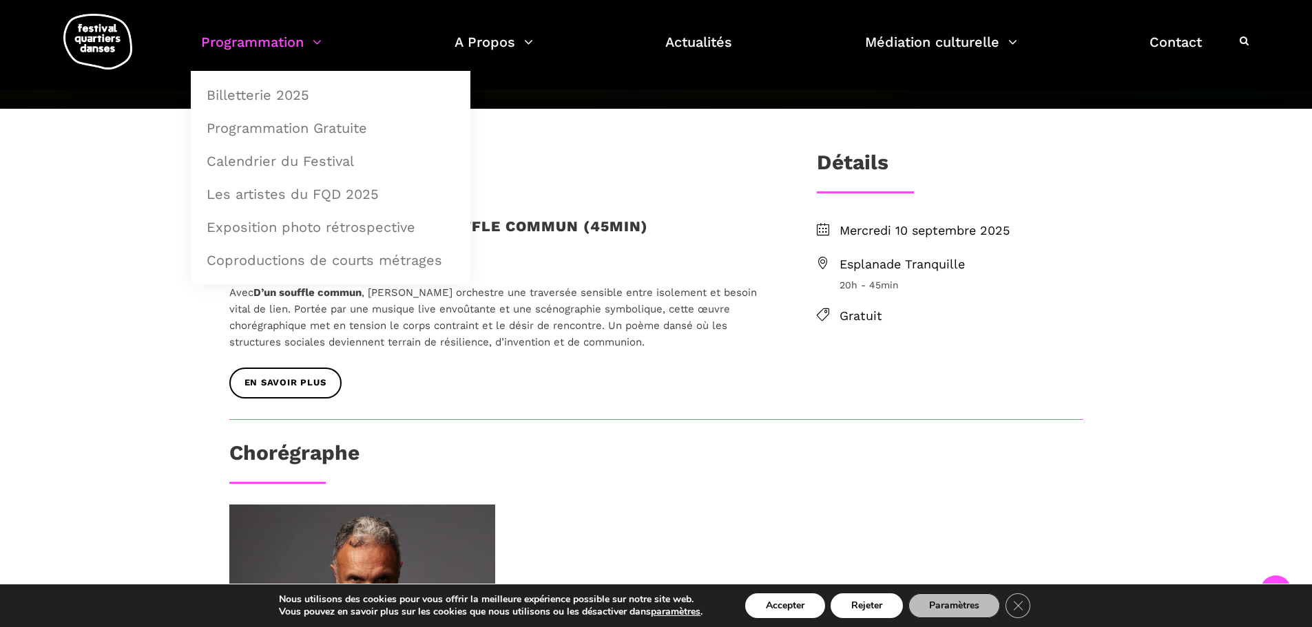
click at [270, 35] on link "Programmation" at bounding box center [261, 50] width 120 height 41
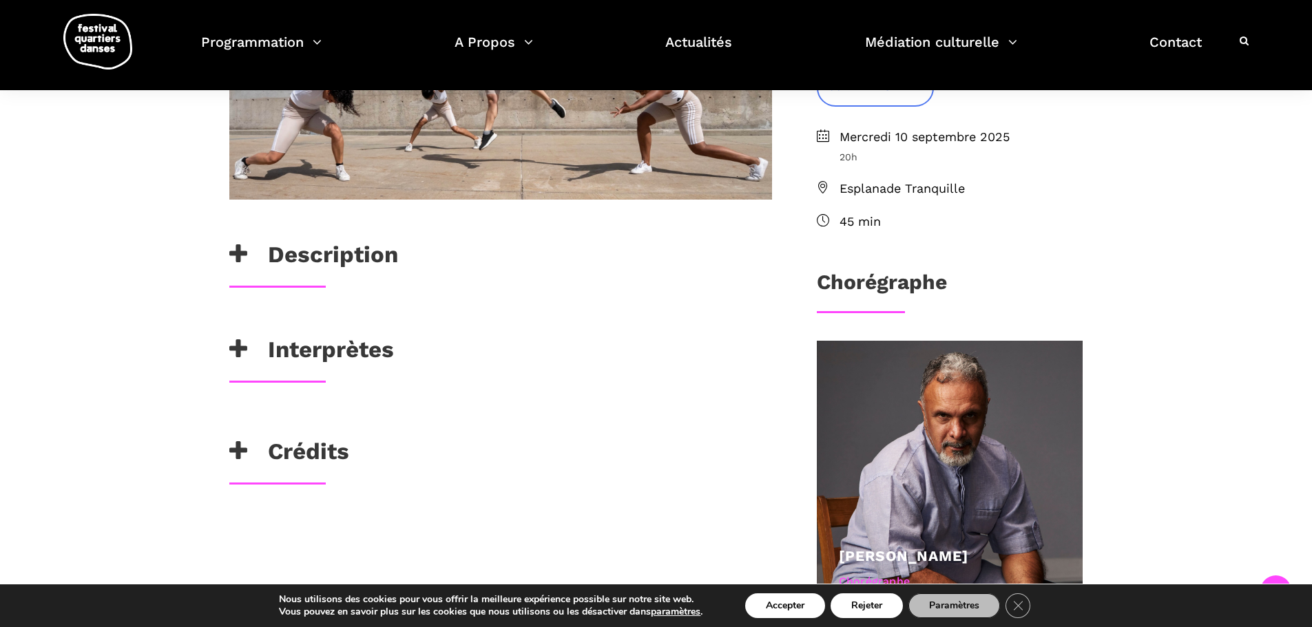
scroll to position [413, 0]
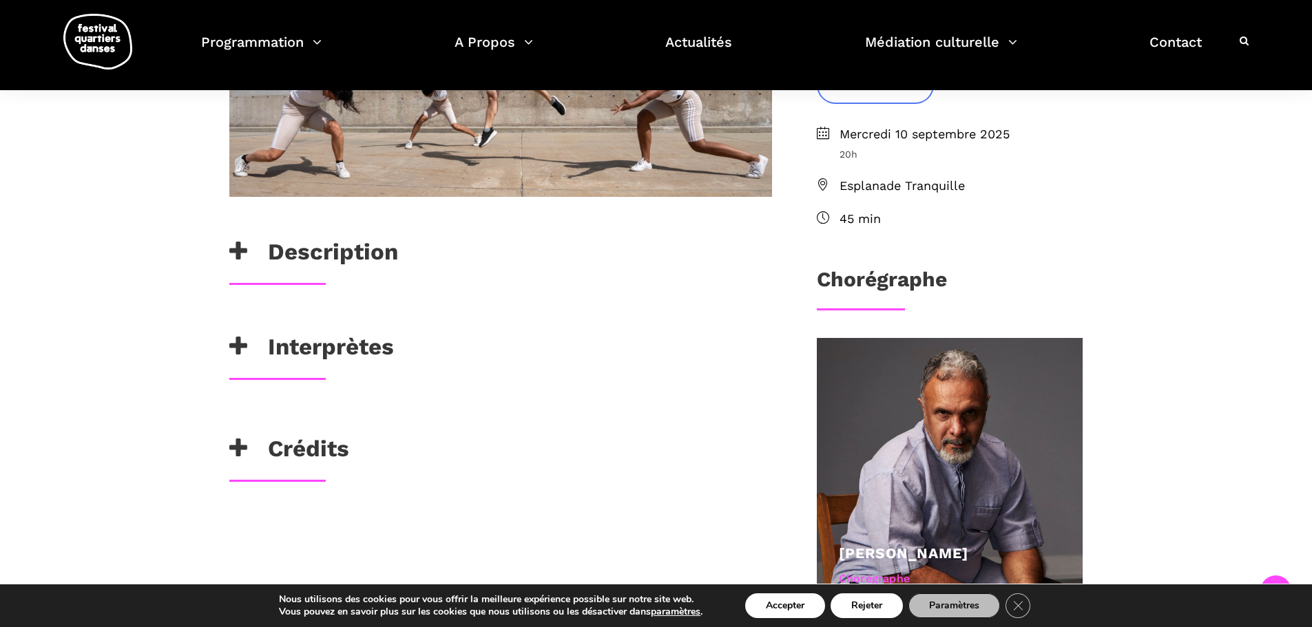
click at [295, 348] on h3 "Interprètes" at bounding box center [311, 350] width 165 height 34
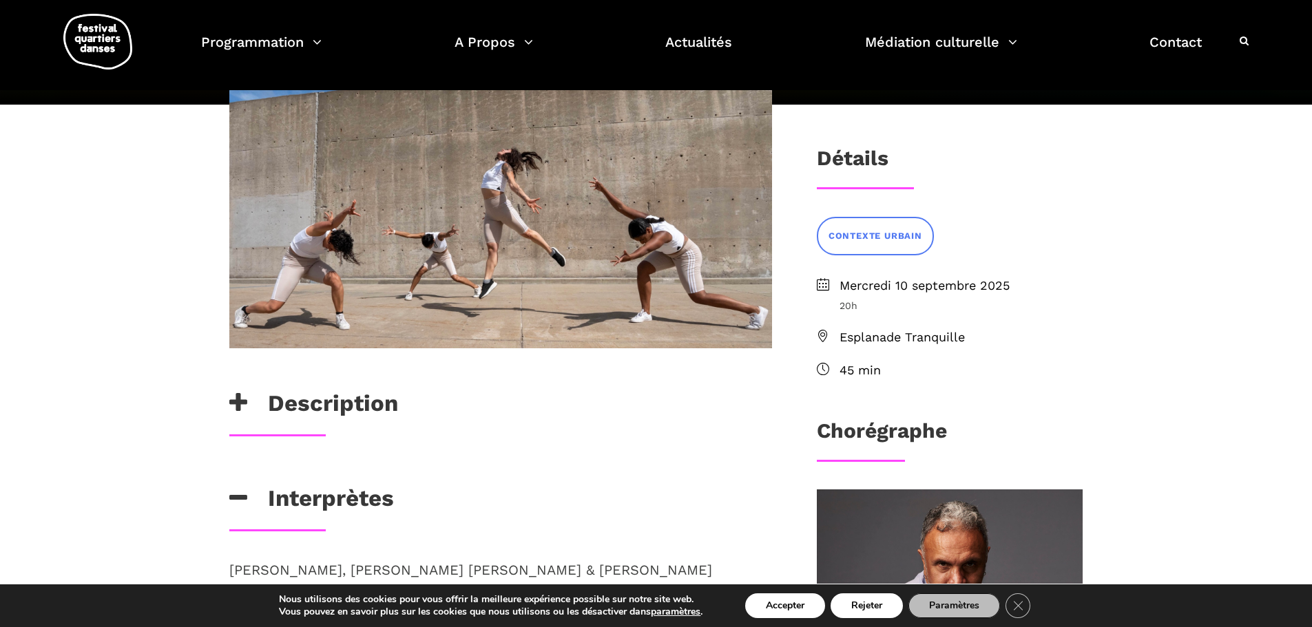
scroll to position [275, 0]
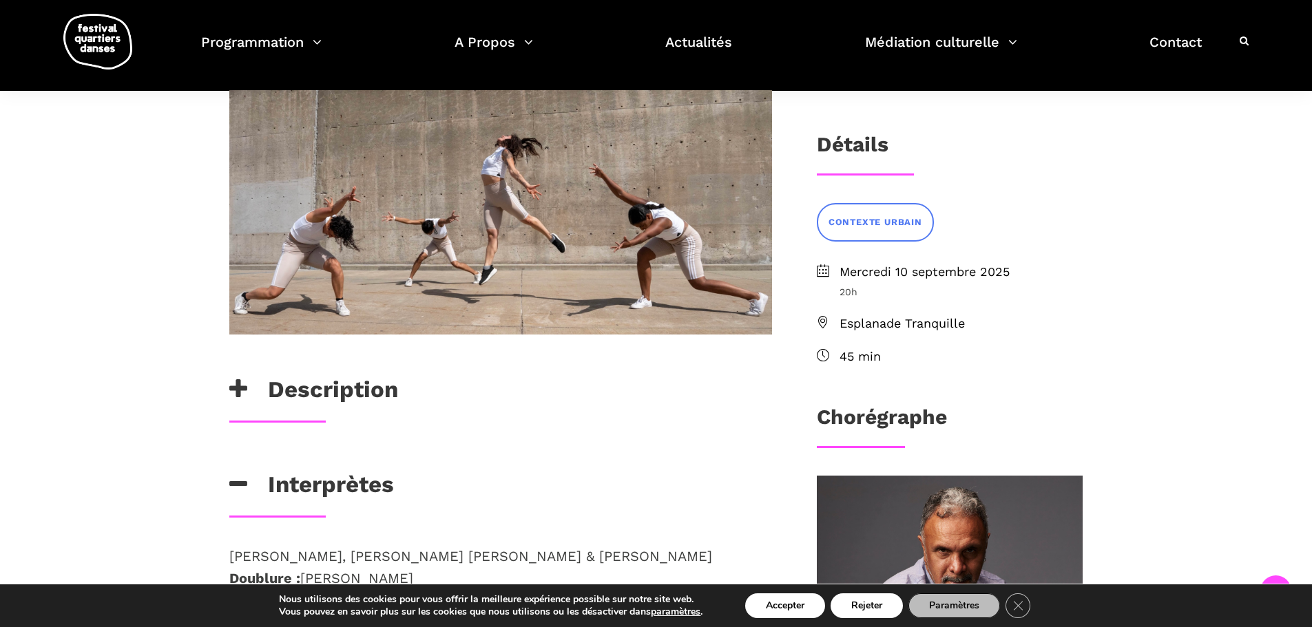
click at [300, 384] on h3 "Description" at bounding box center [313, 393] width 169 height 34
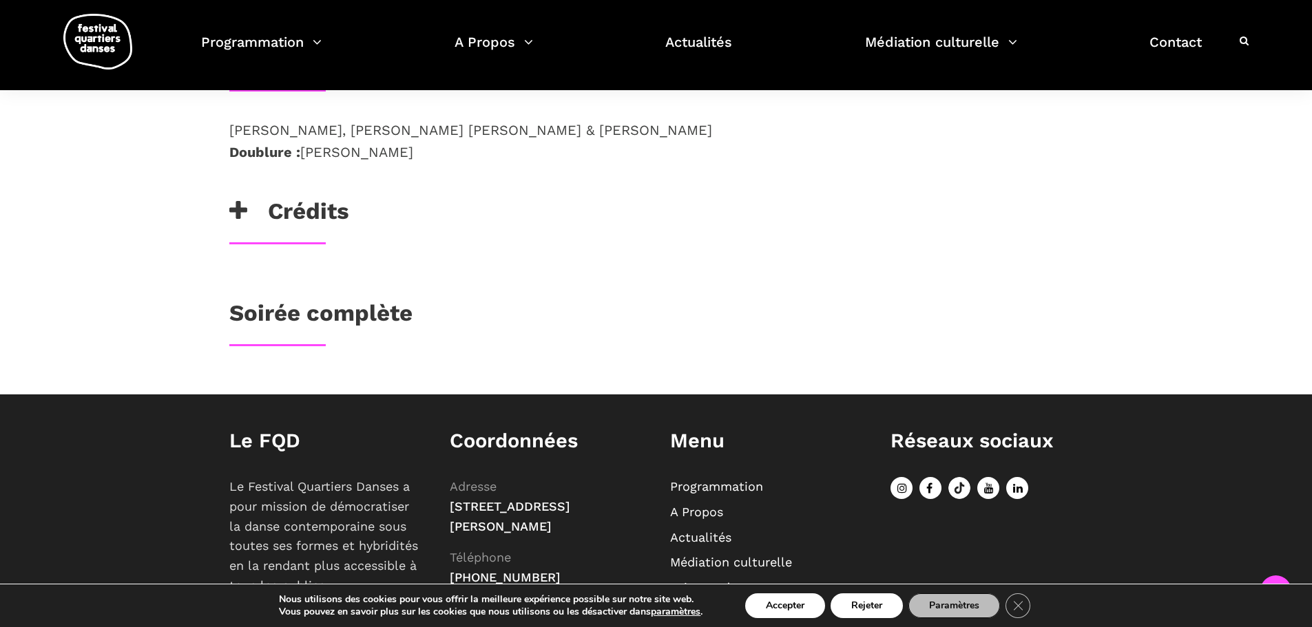
scroll to position [1104, 0]
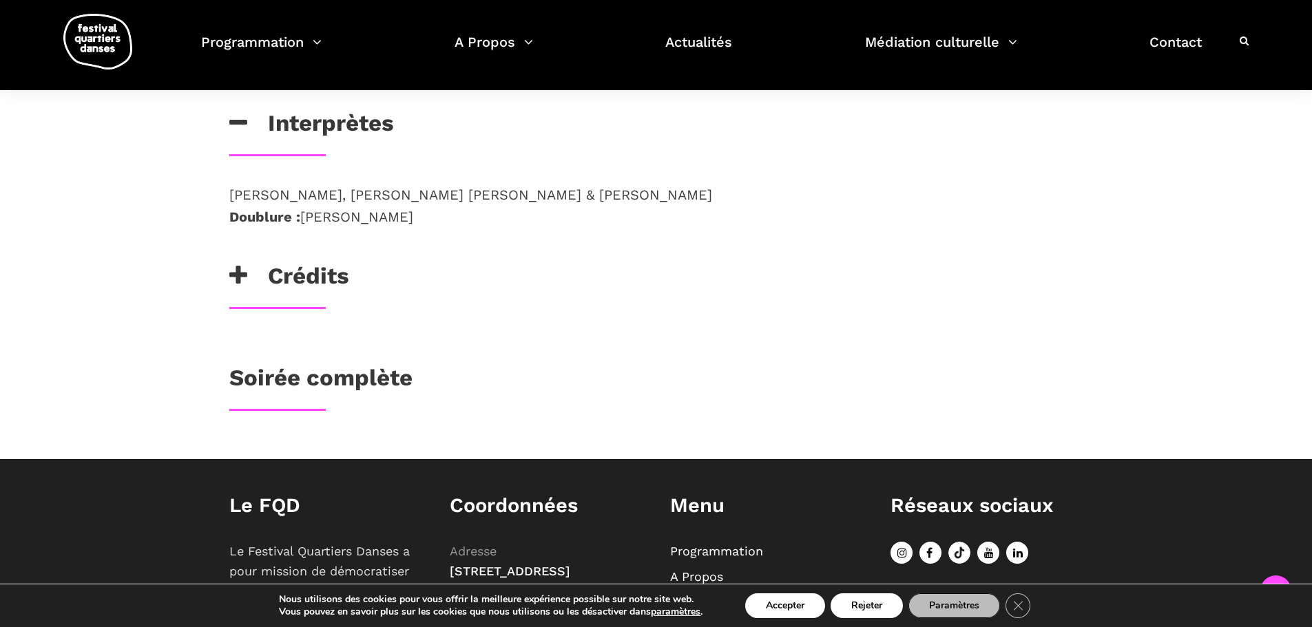
click at [302, 364] on h3 "Soirée complète" at bounding box center [320, 381] width 183 height 34
click at [354, 364] on h3 "Soirée complète" at bounding box center [320, 381] width 183 height 34
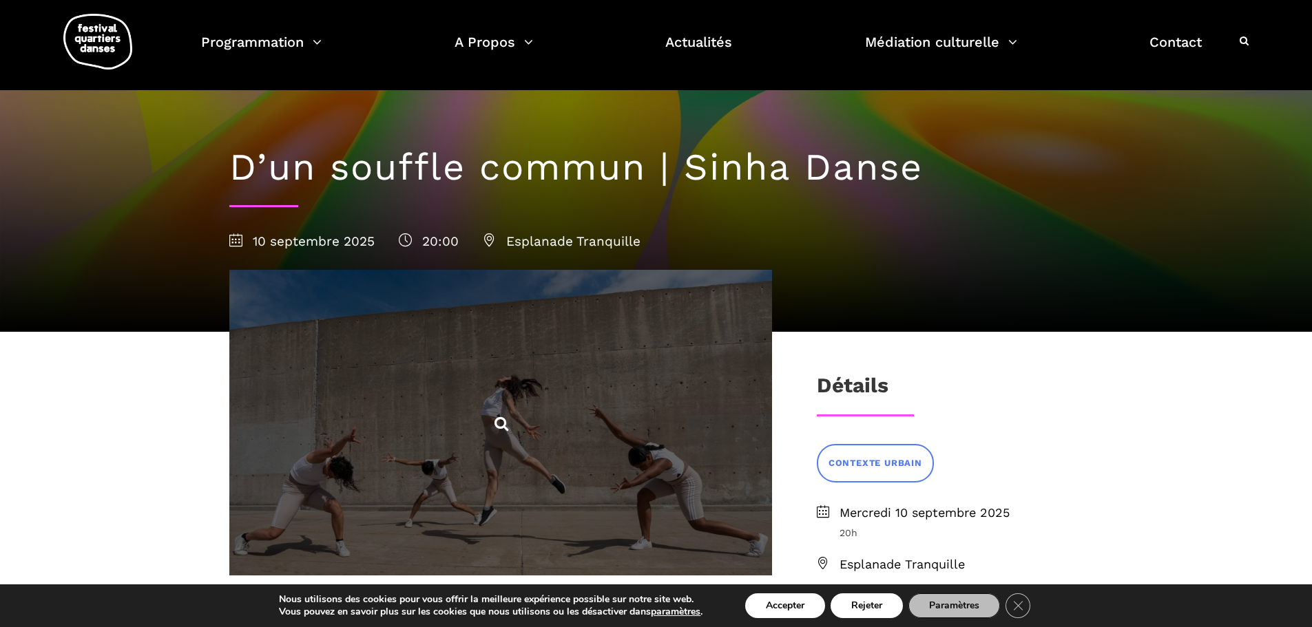
scroll to position [0, 0]
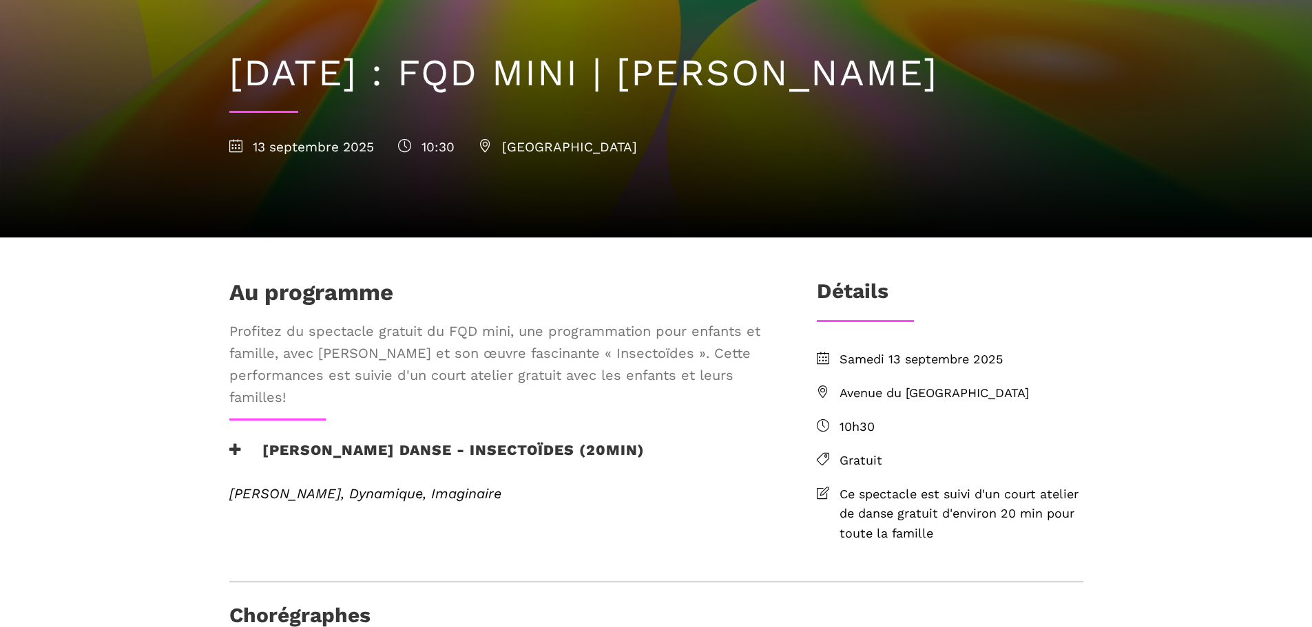
scroll to position [138, 0]
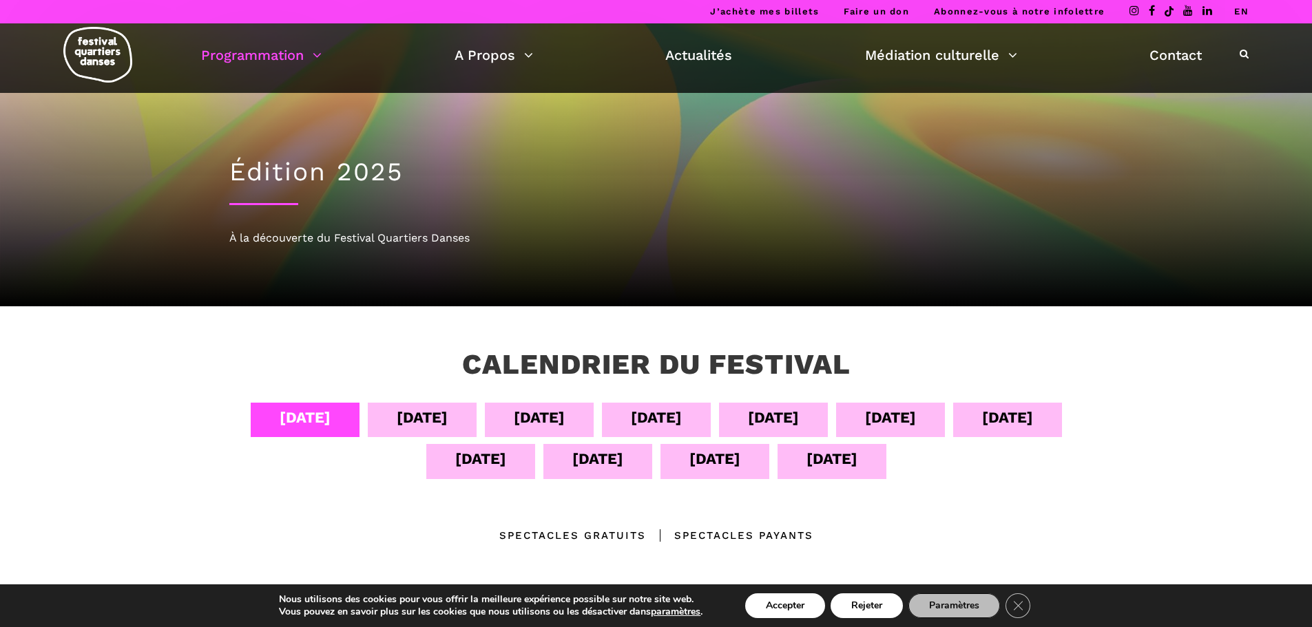
click at [682, 412] on div "07 sept" at bounding box center [656, 418] width 51 height 24
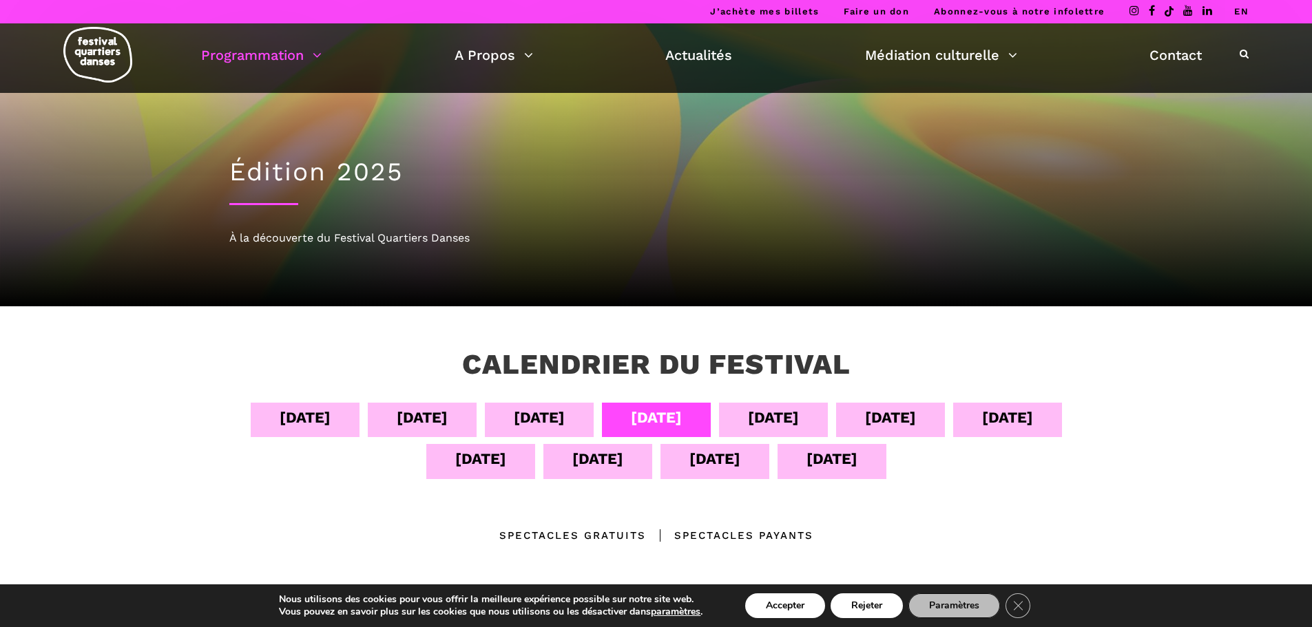
scroll to position [69, 0]
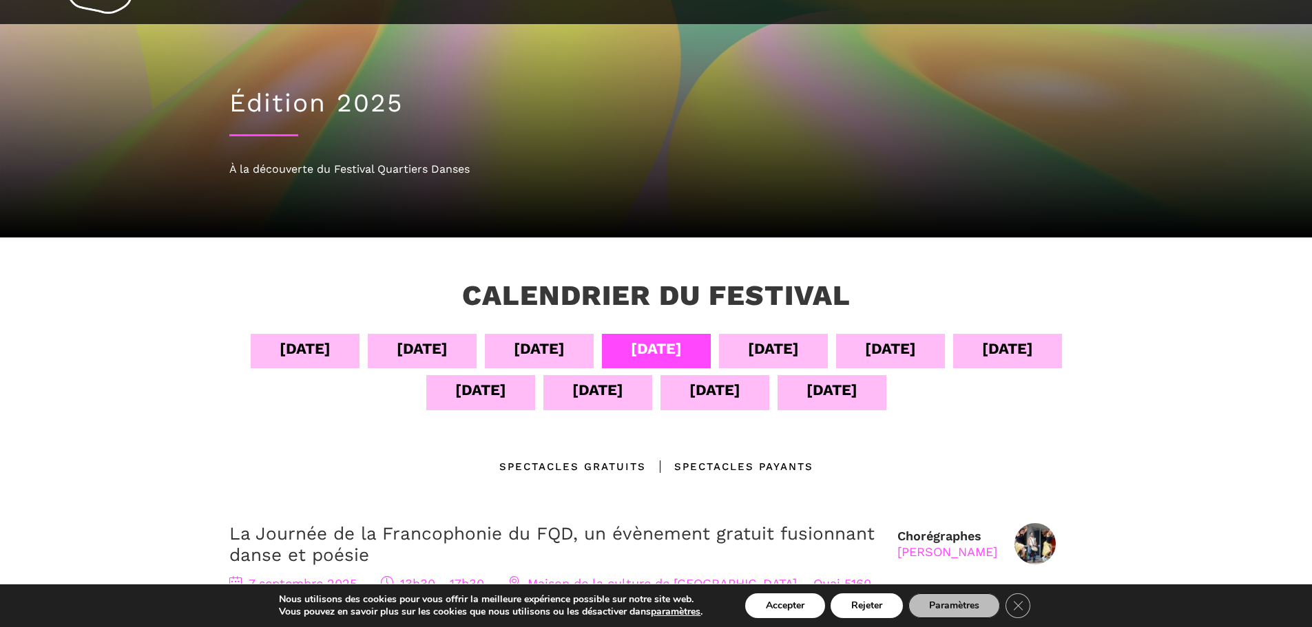
click at [722, 463] on div "Spectacles Payants" at bounding box center [729, 467] width 167 height 17
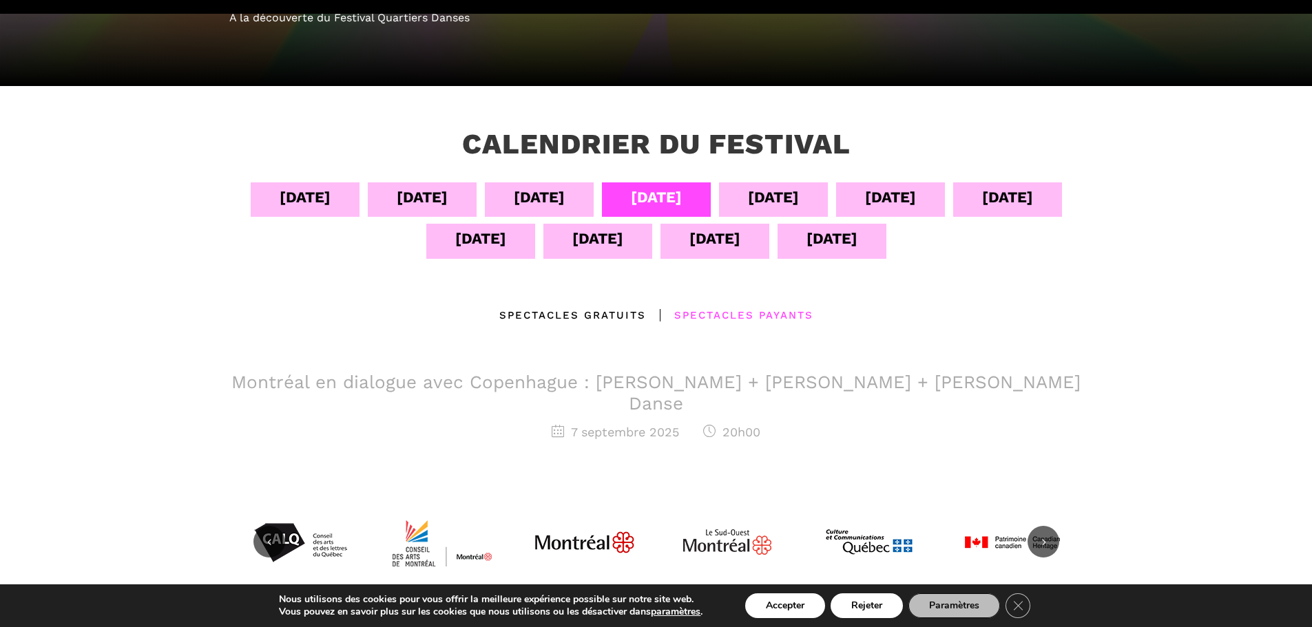
scroll to position [275, 0]
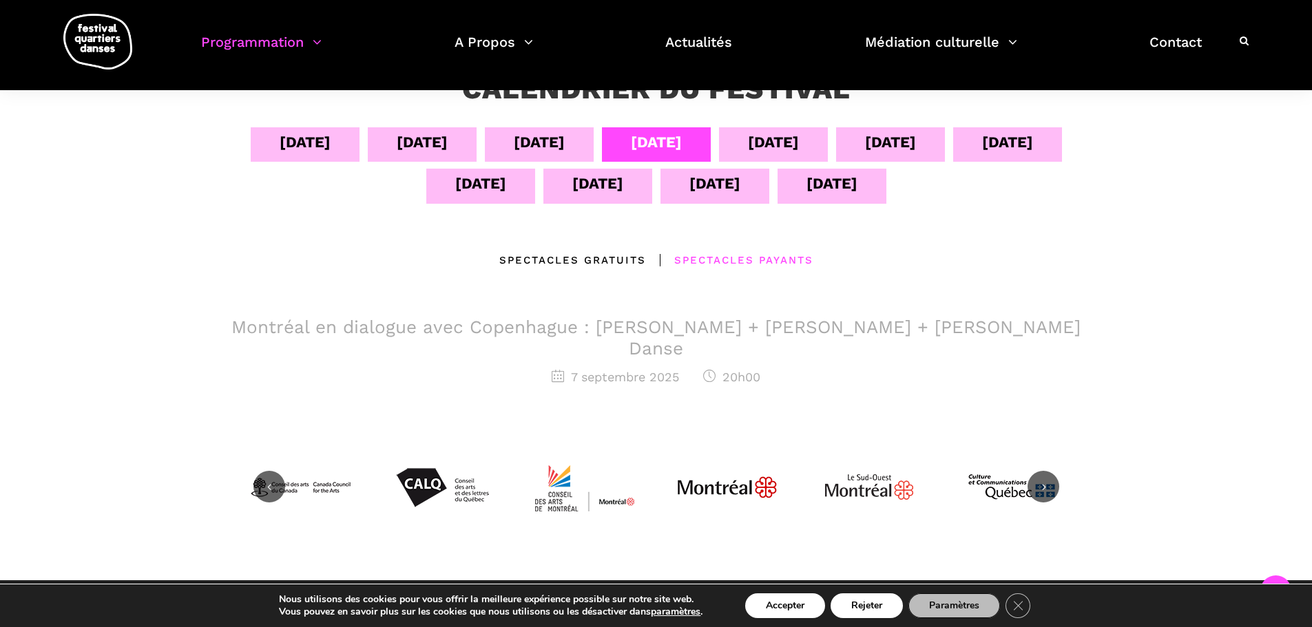
click at [738, 329] on h3 "Montréal en dialogue avec Copenhague : Charles-Alexis Desgagnés + Lene Boel + S…" at bounding box center [656, 338] width 854 height 43
click at [768, 141] on div "08 sept" at bounding box center [773, 142] width 51 height 24
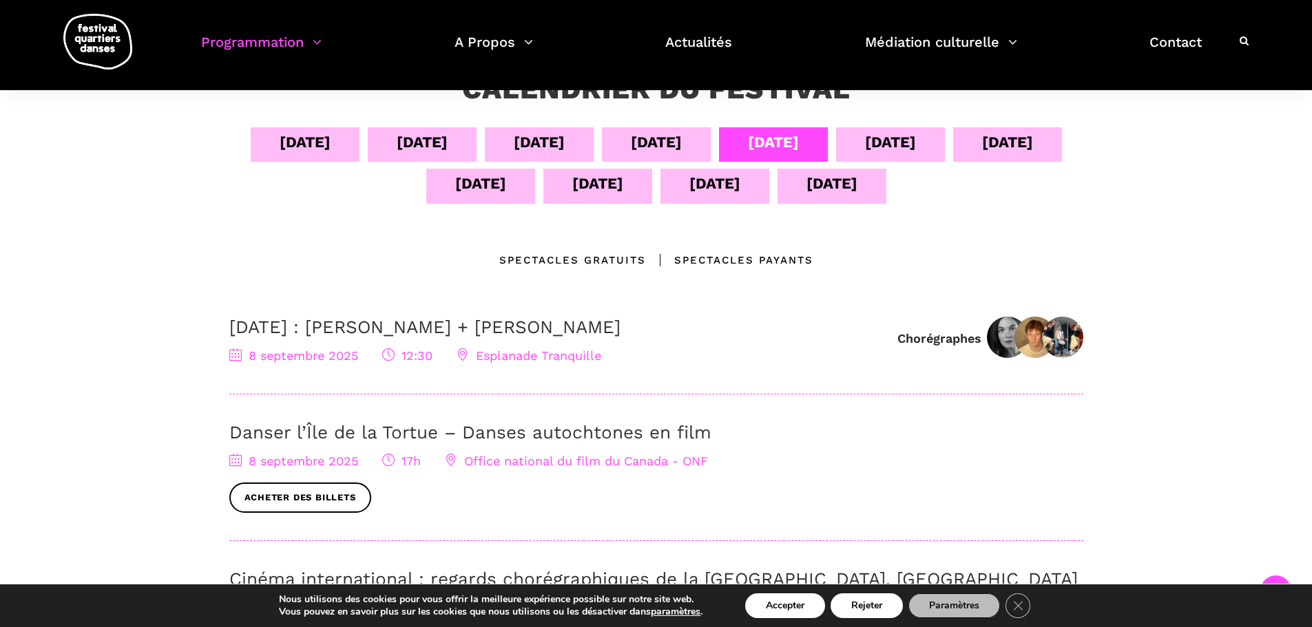
click at [916, 138] on div "09 sept" at bounding box center [890, 142] width 51 height 24
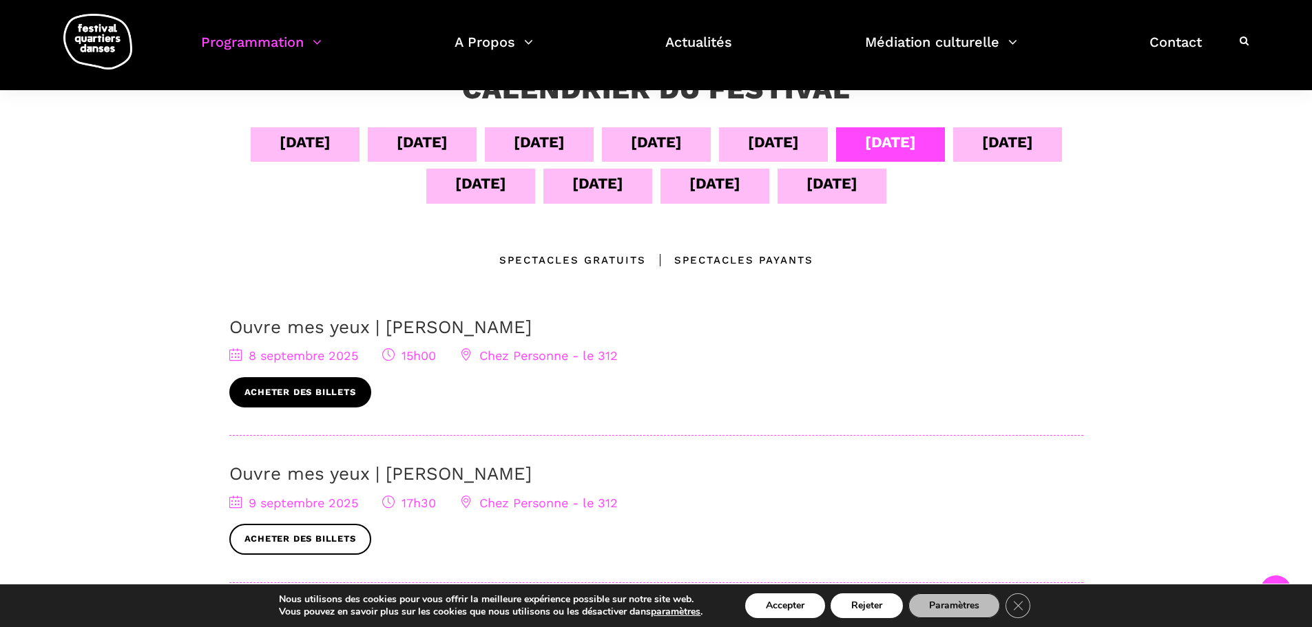
click at [344, 385] on link "Acheter des billets" at bounding box center [300, 392] width 142 height 31
click at [1021, 134] on div "10 sept" at bounding box center [1007, 142] width 51 height 24
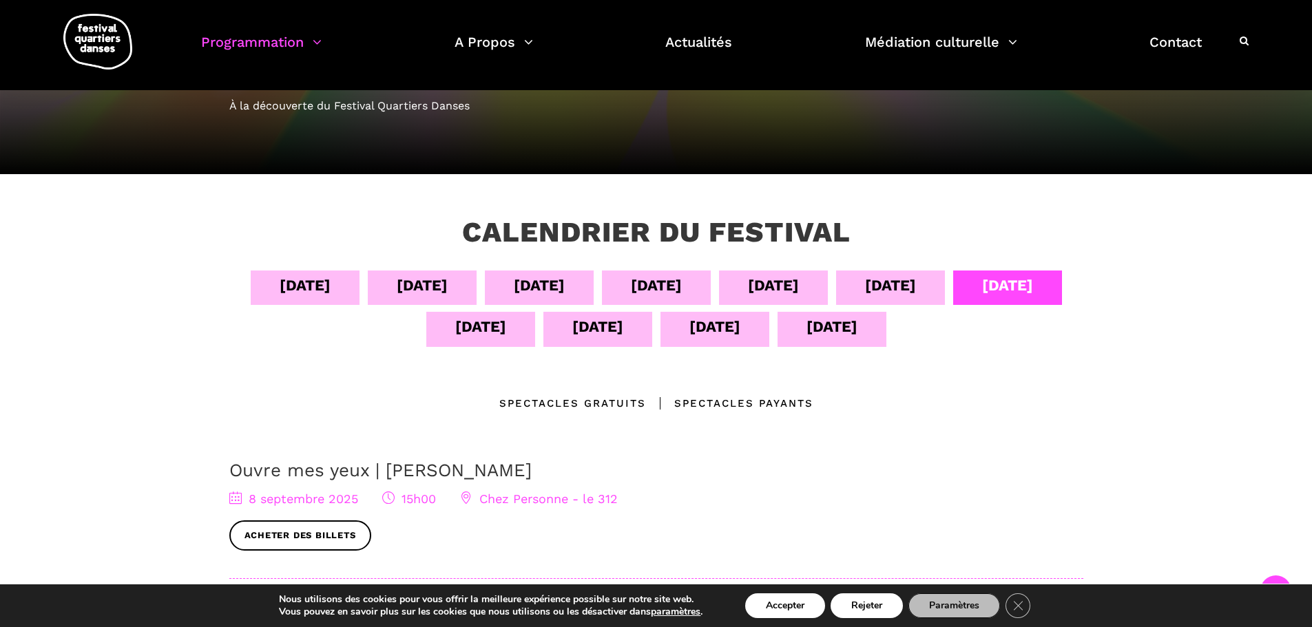
scroll to position [0, 0]
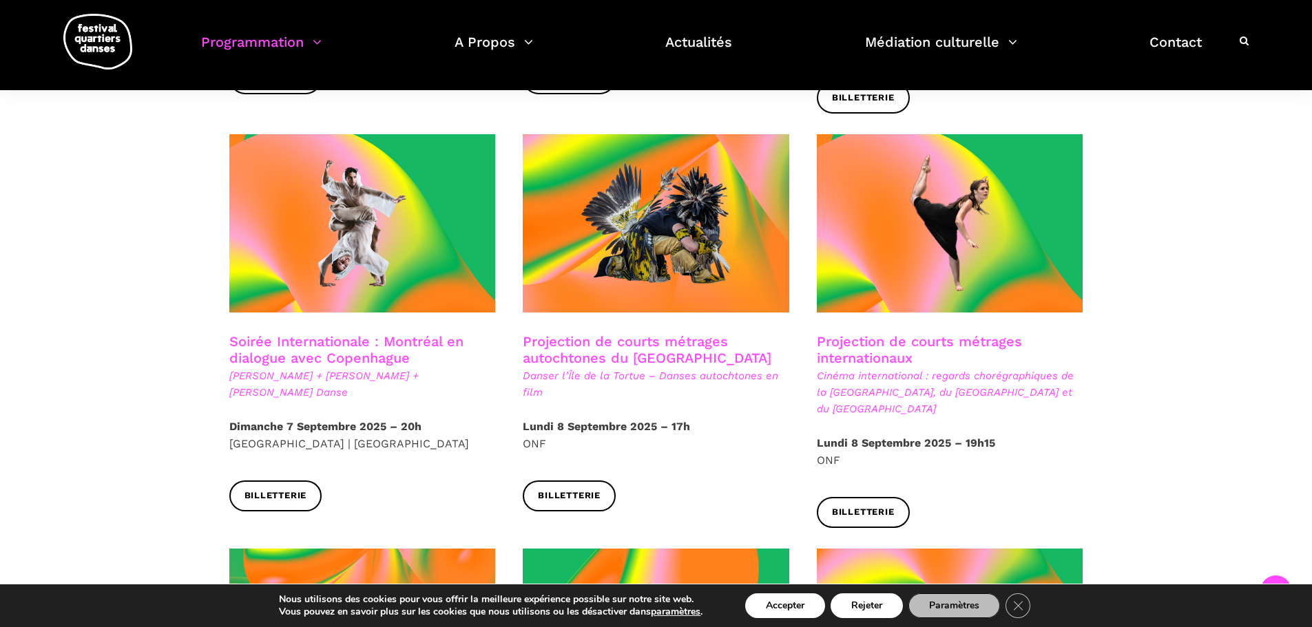
scroll to position [757, 0]
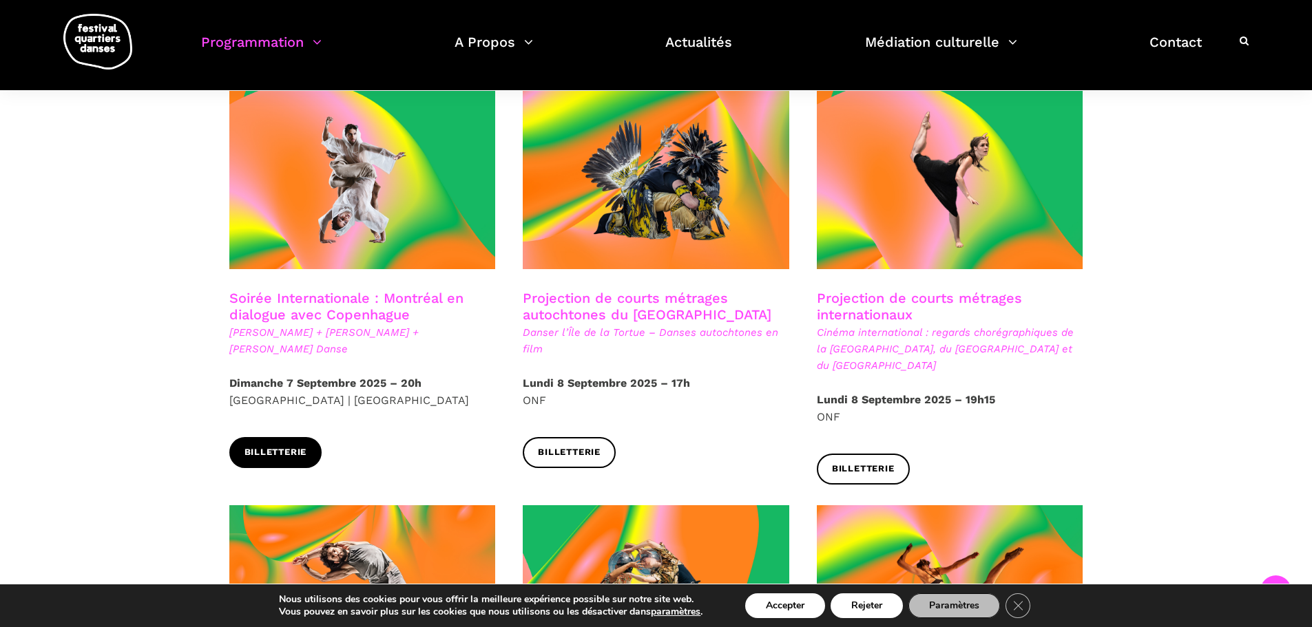
click at [270, 437] on link "Billetterie" at bounding box center [275, 452] width 93 height 31
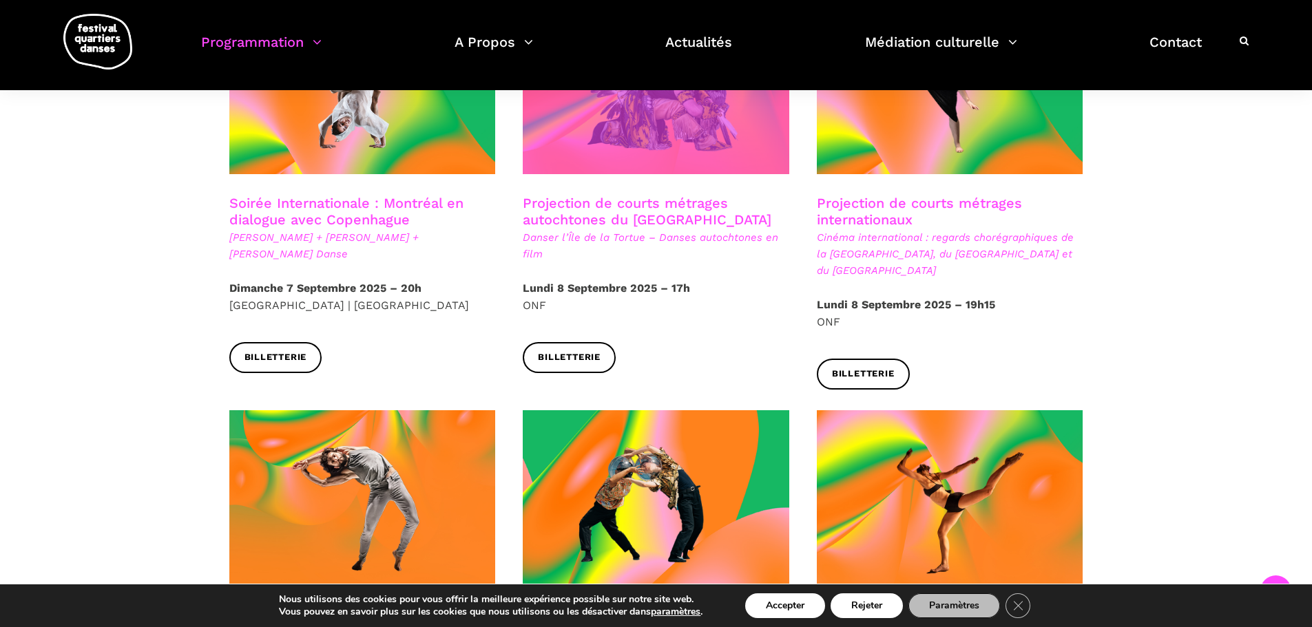
scroll to position [895, 0]
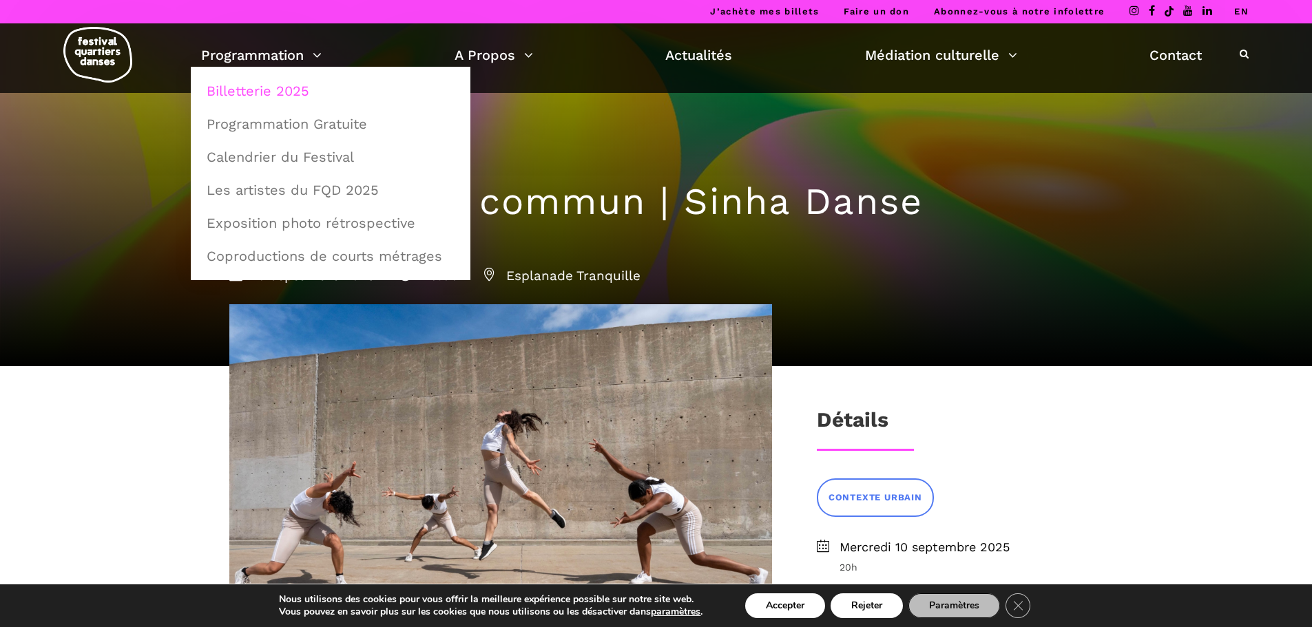
click at [251, 86] on link "Billetterie 2025" at bounding box center [330, 91] width 264 height 32
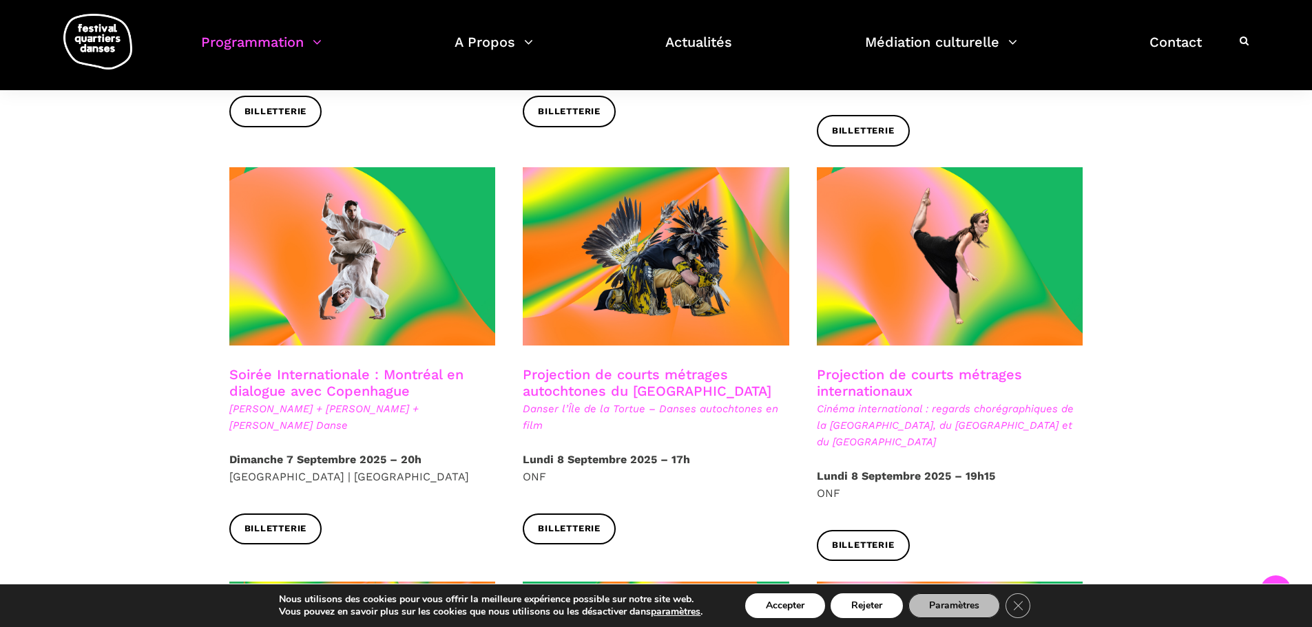
scroll to position [689, 0]
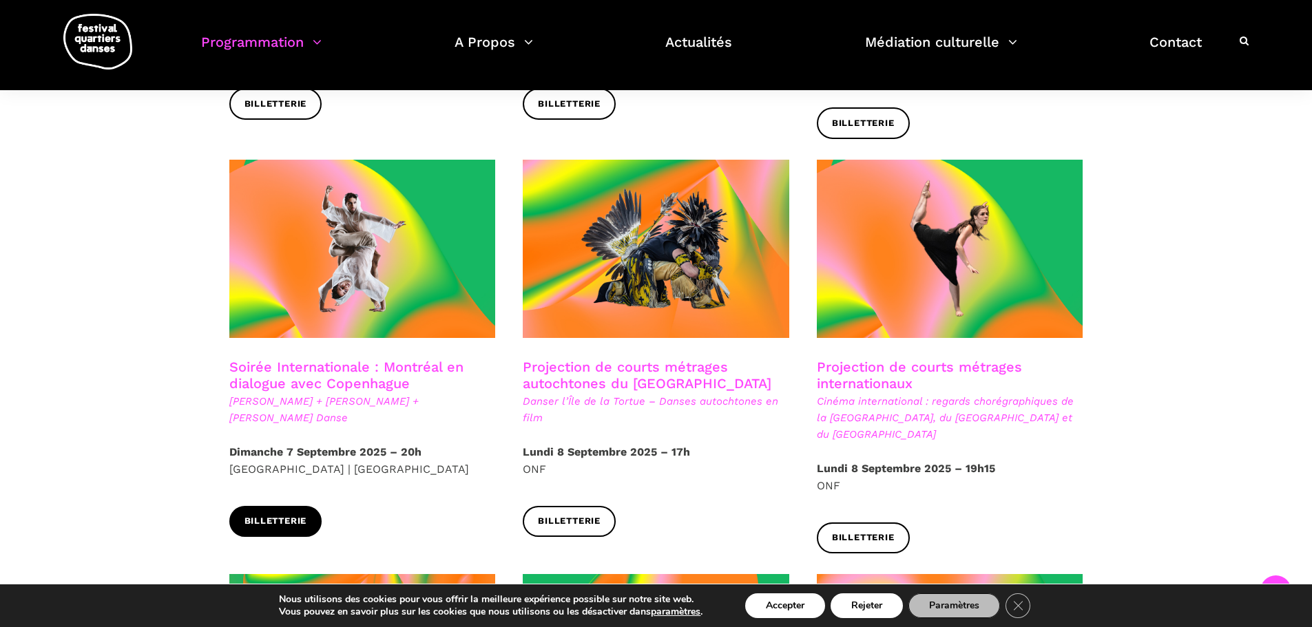
click at [282, 514] on span "Billetterie" at bounding box center [275, 521] width 63 height 14
